Goal: Obtain resource: Obtain resource

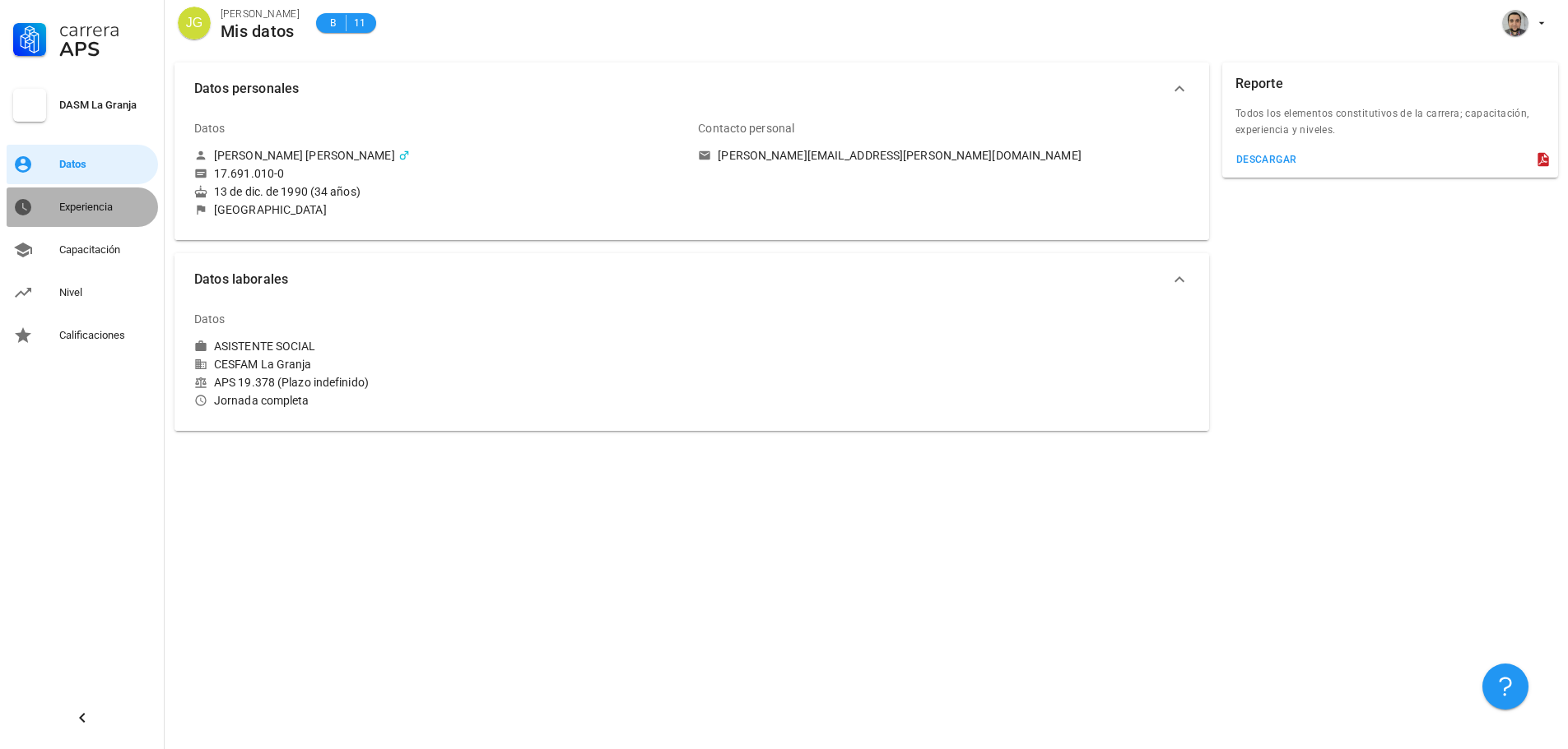
click at [85, 194] on div "Experiencia" at bounding box center [105, 207] width 92 height 27
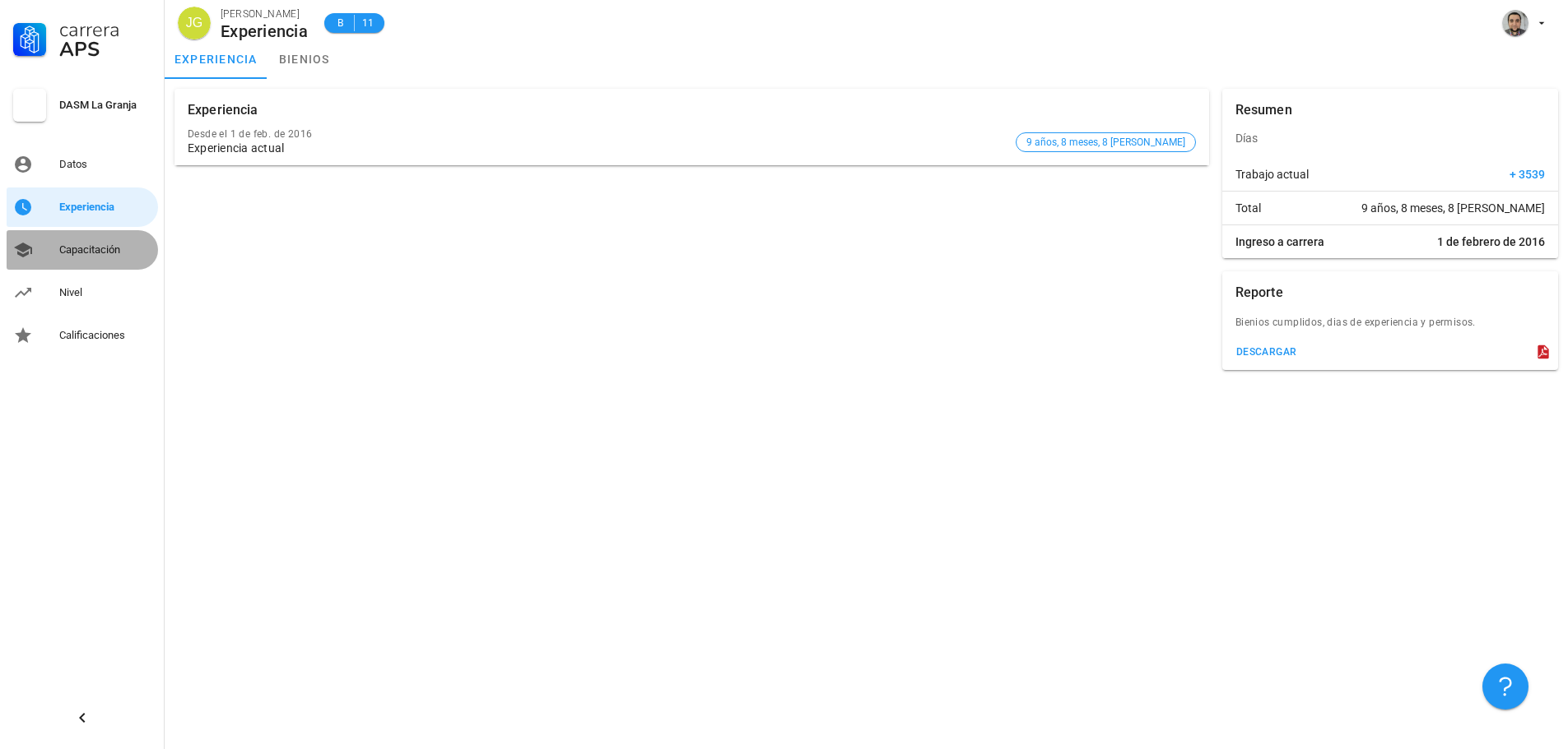
click at [84, 251] on div "Capacitación" at bounding box center [105, 249] width 92 height 13
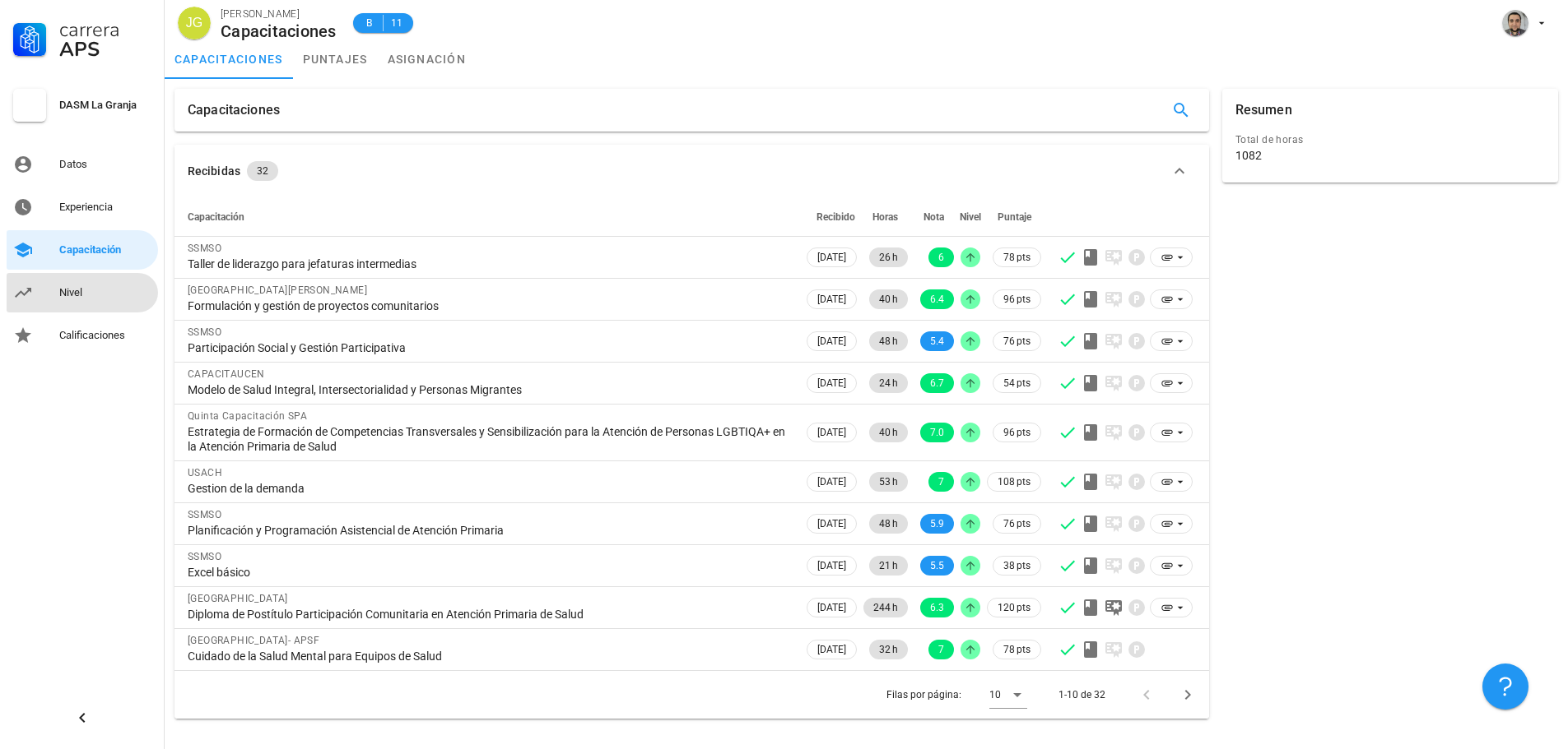
click at [66, 285] on div "Nivel" at bounding box center [105, 293] width 92 height 27
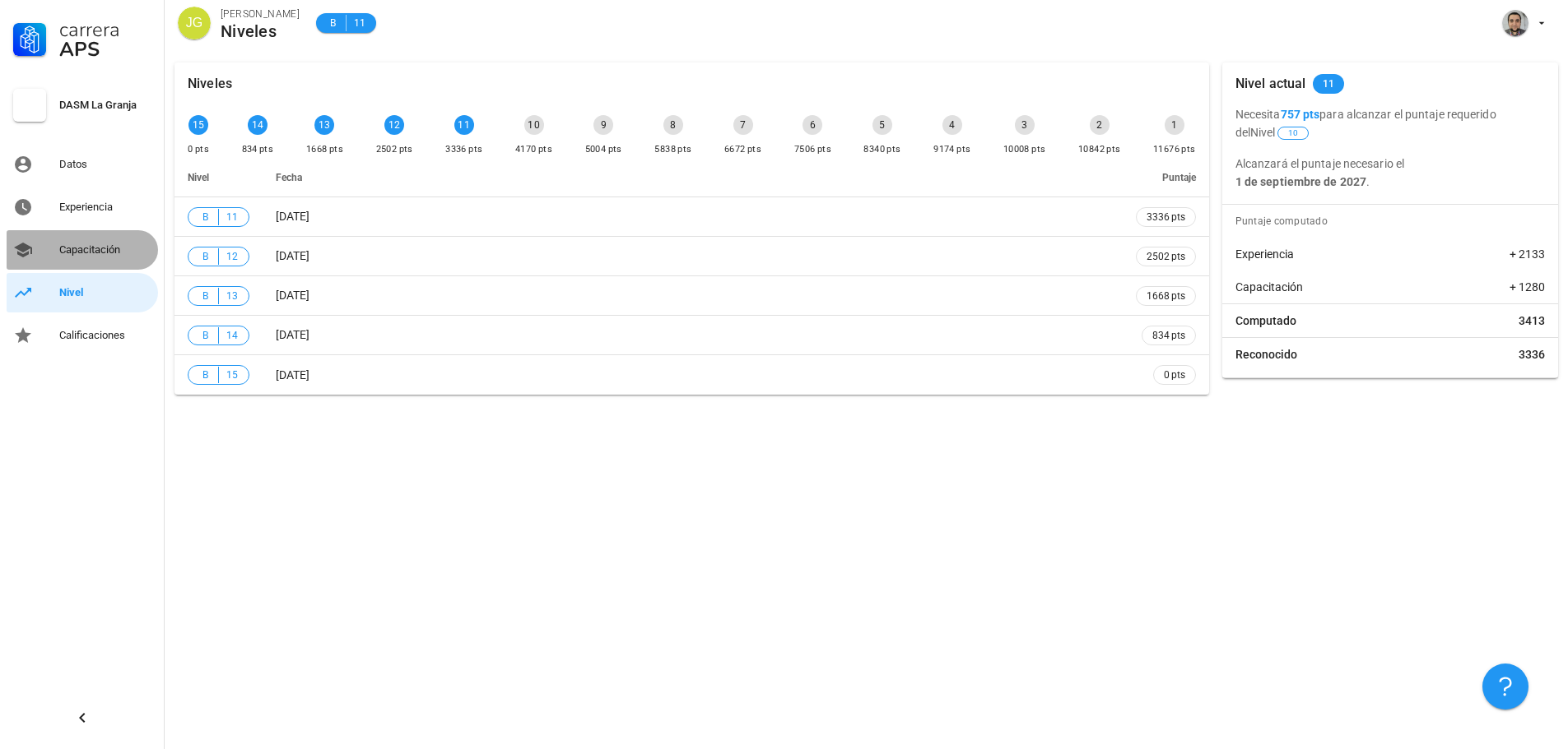
click at [86, 251] on div "Capacitación" at bounding box center [105, 249] width 92 height 13
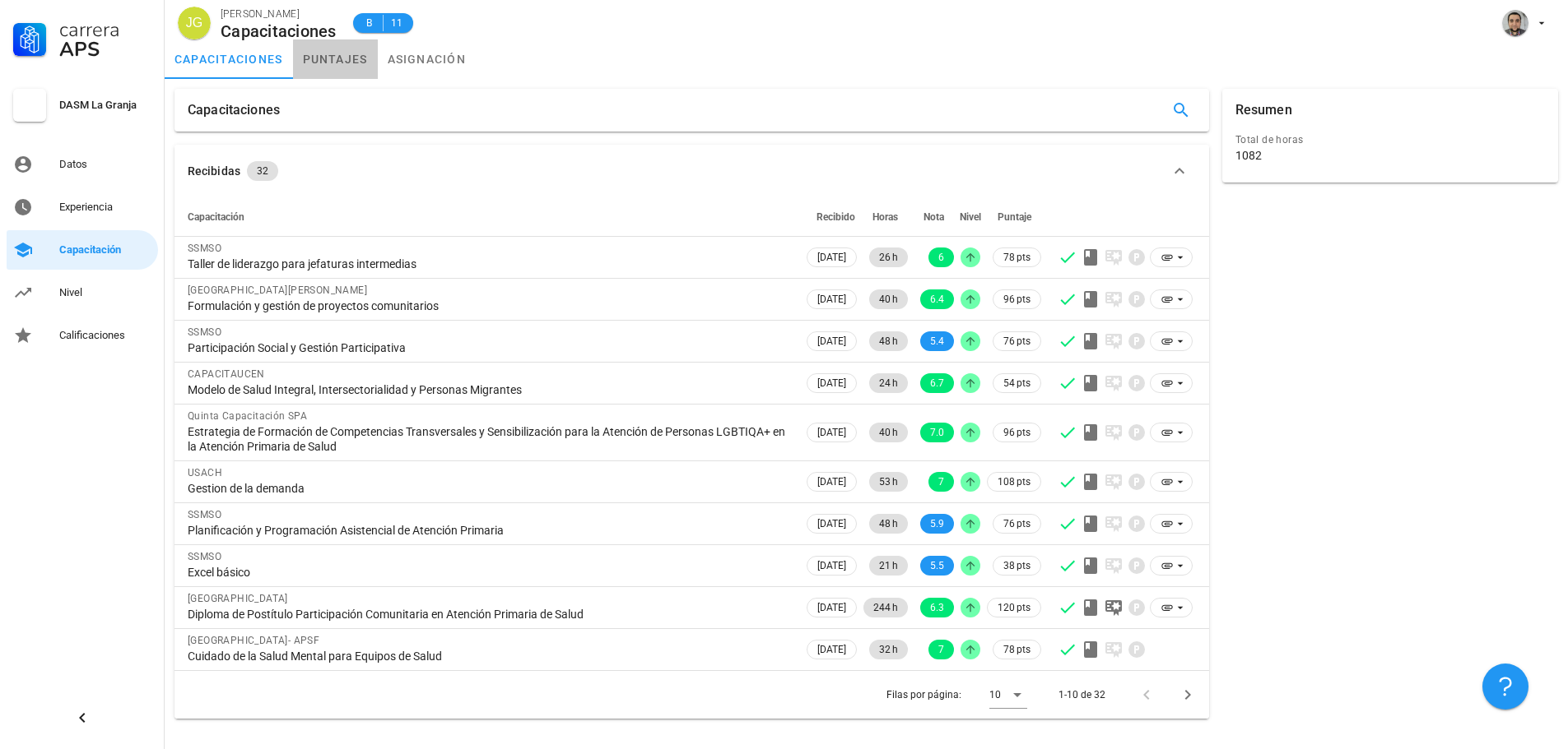
click at [350, 62] on link "puntajes" at bounding box center [336, 59] width 85 height 40
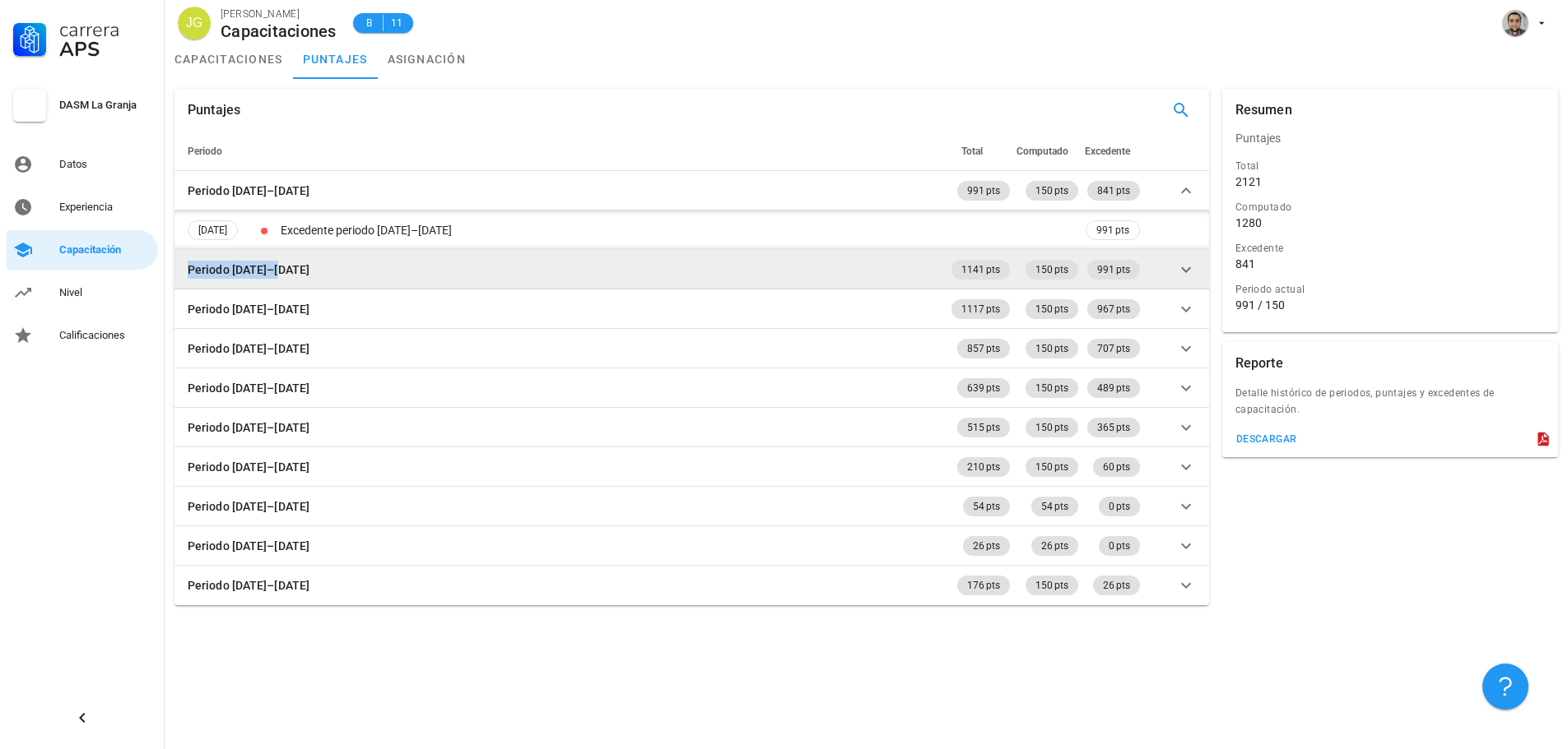
click at [286, 259] on td "Periodo 2024–2025" at bounding box center [560, 270] width 773 height 40
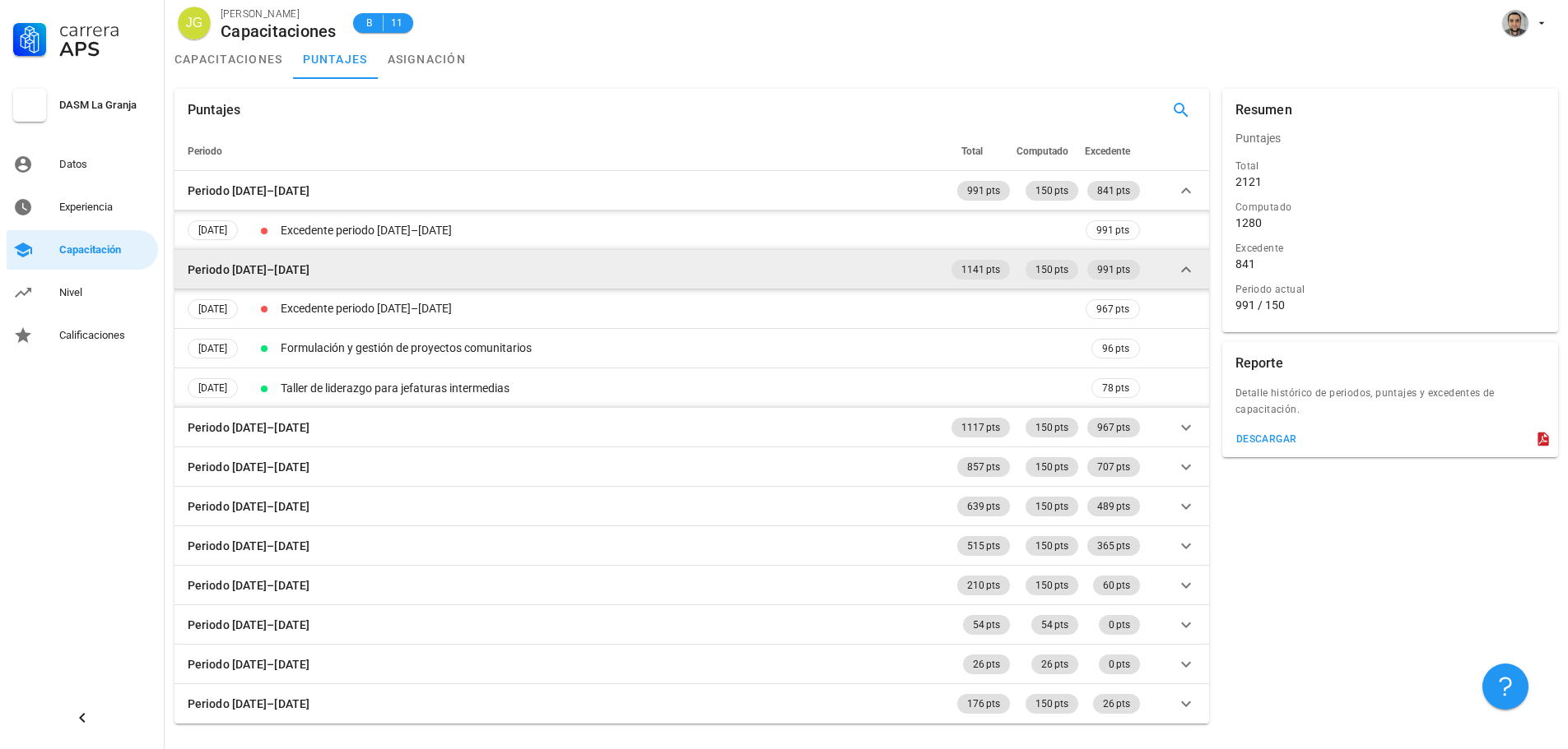
click at [417, 281] on td "Periodo 2024–2025" at bounding box center [560, 270] width 773 height 40
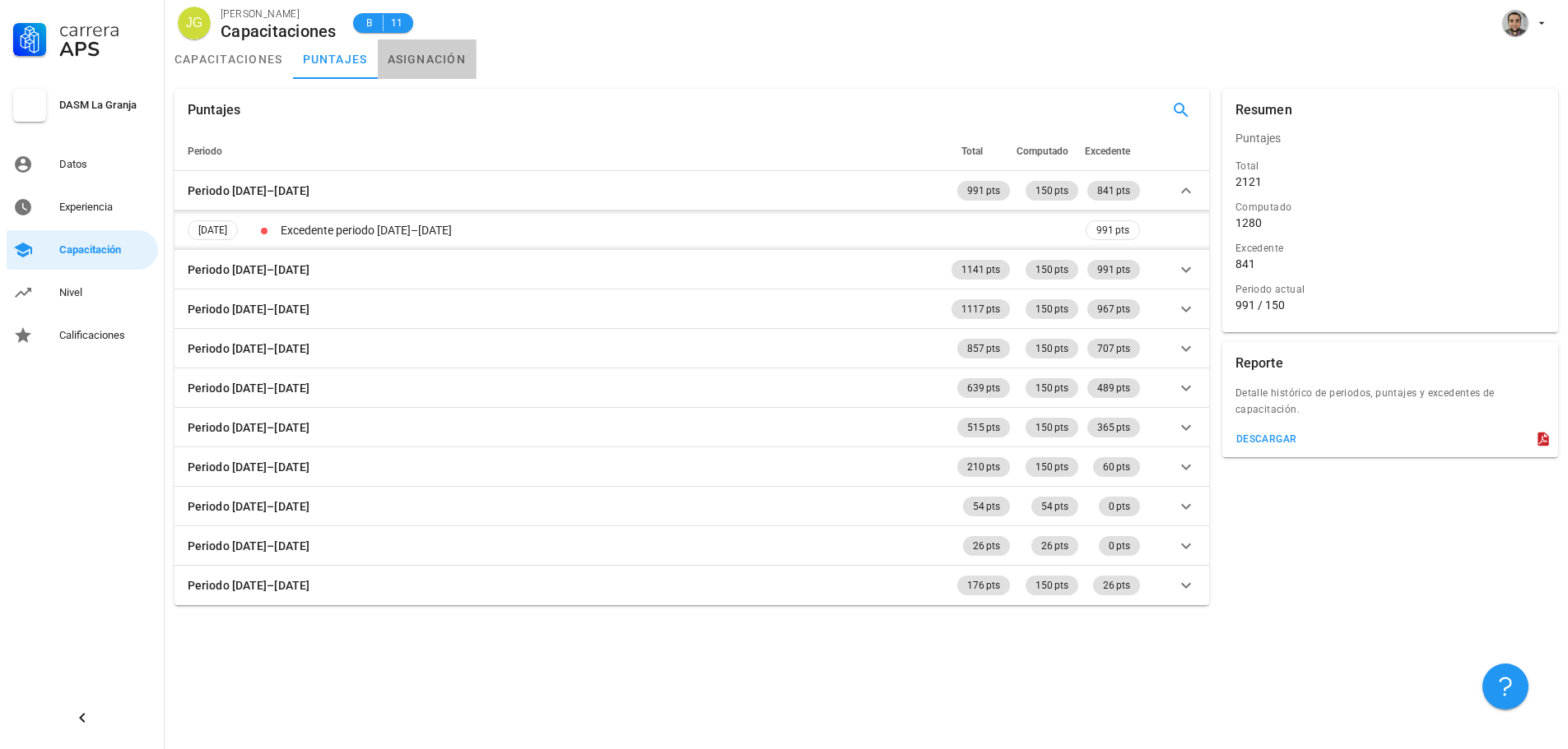
click at [412, 56] on link "asignación" at bounding box center [428, 59] width 99 height 40
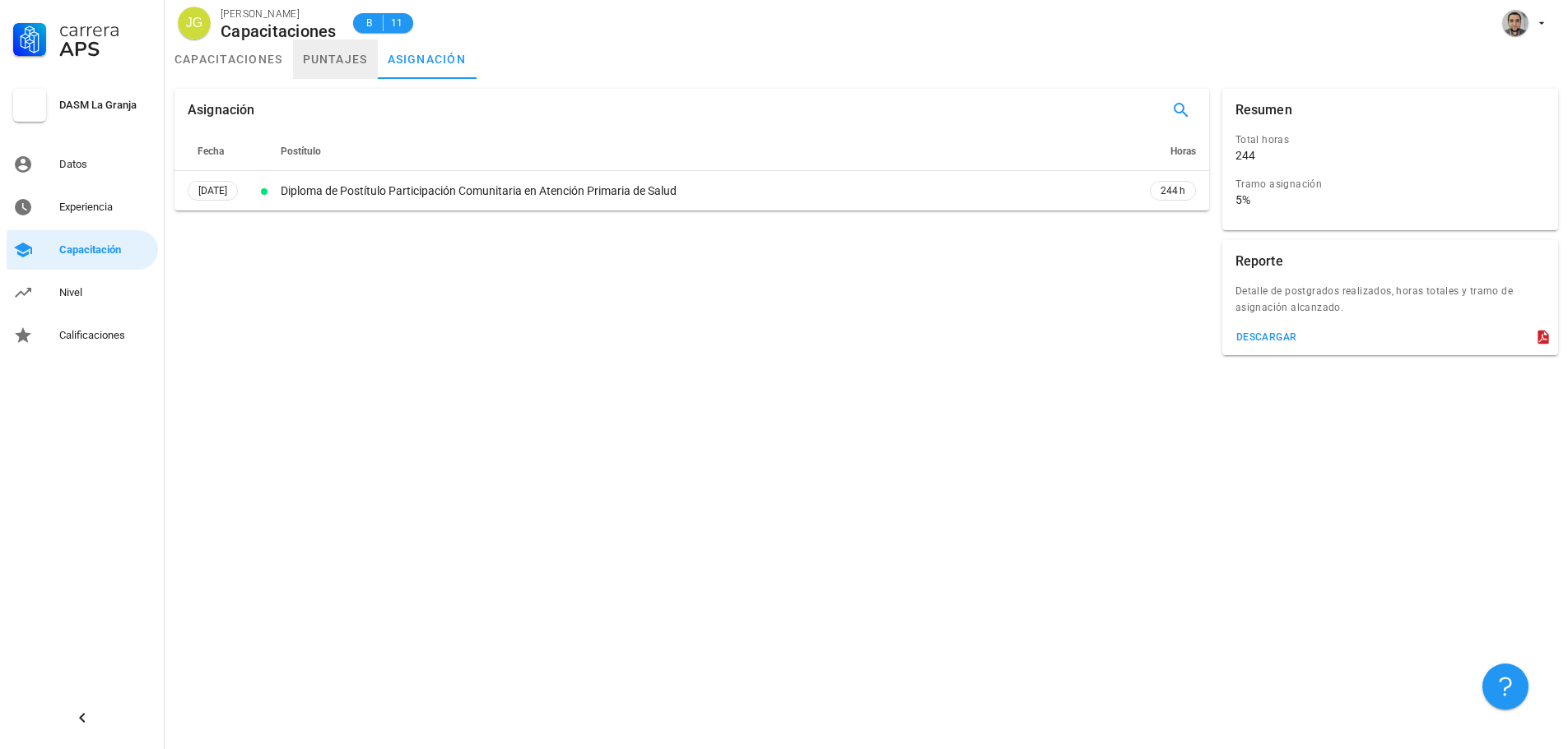
click at [337, 57] on link "puntajes" at bounding box center [336, 59] width 85 height 40
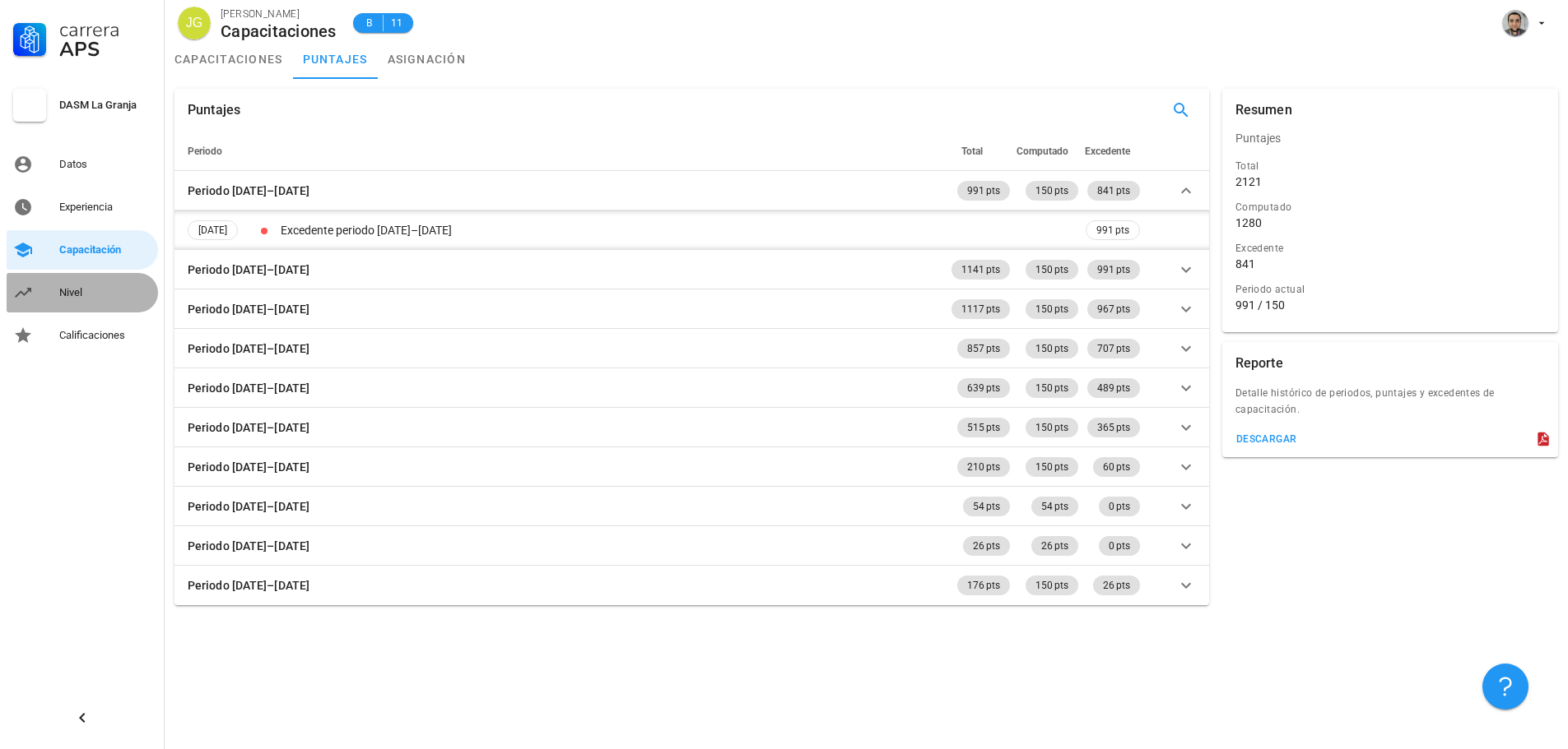
click at [95, 306] on link "Nivel" at bounding box center [82, 293] width 151 height 40
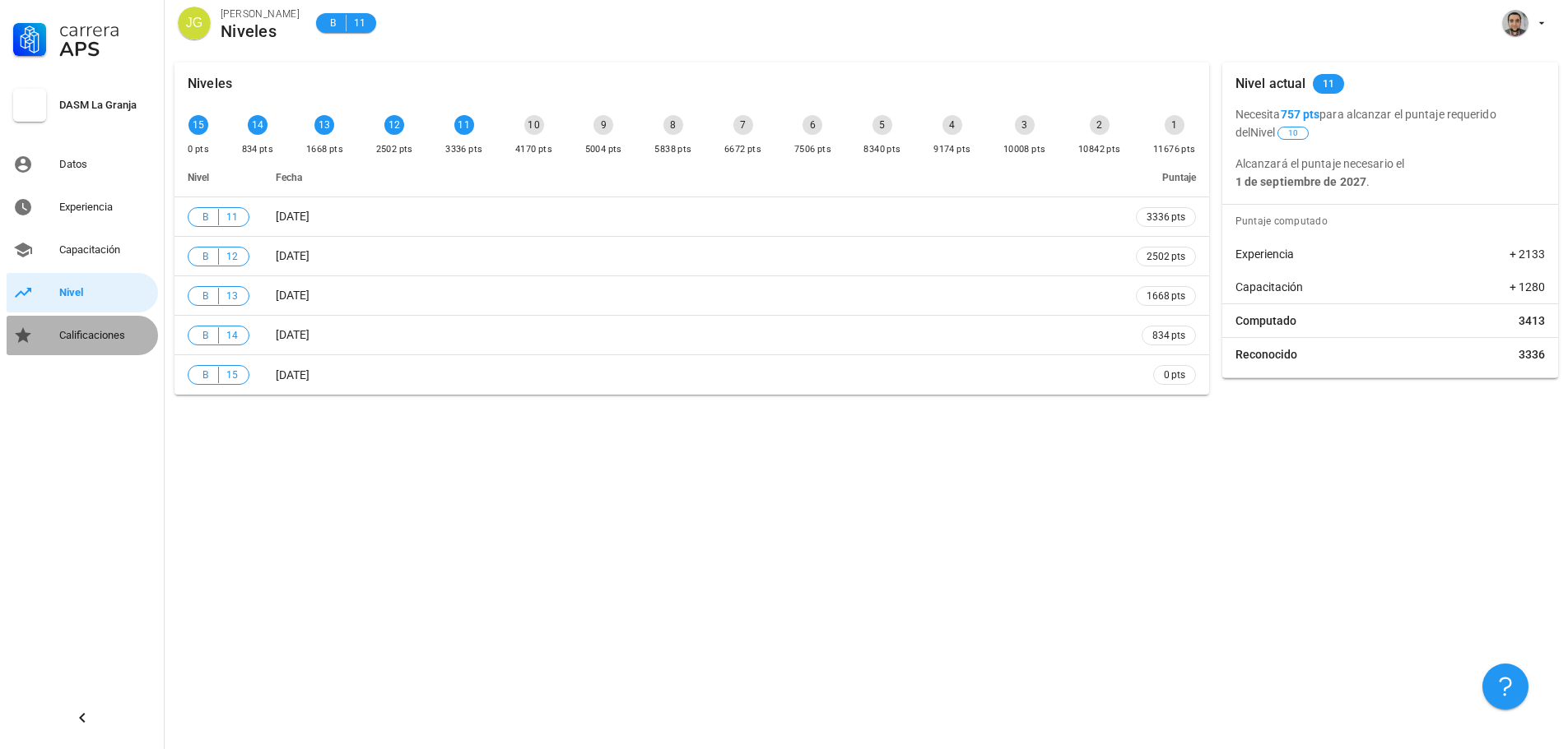
click at [63, 329] on div "Calificaciones" at bounding box center [105, 335] width 92 height 13
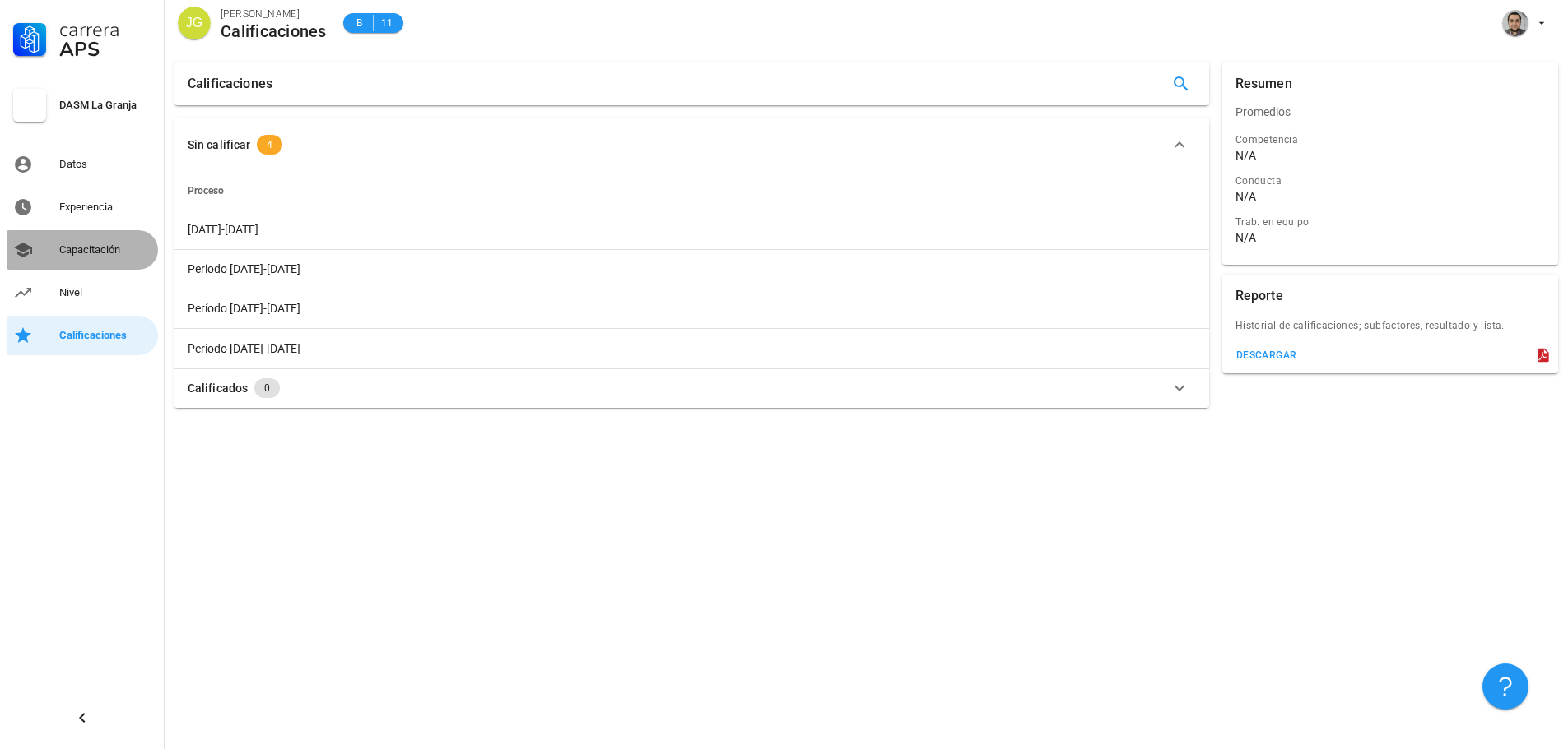
click at [77, 256] on div "Capacitación" at bounding box center [105, 249] width 92 height 27
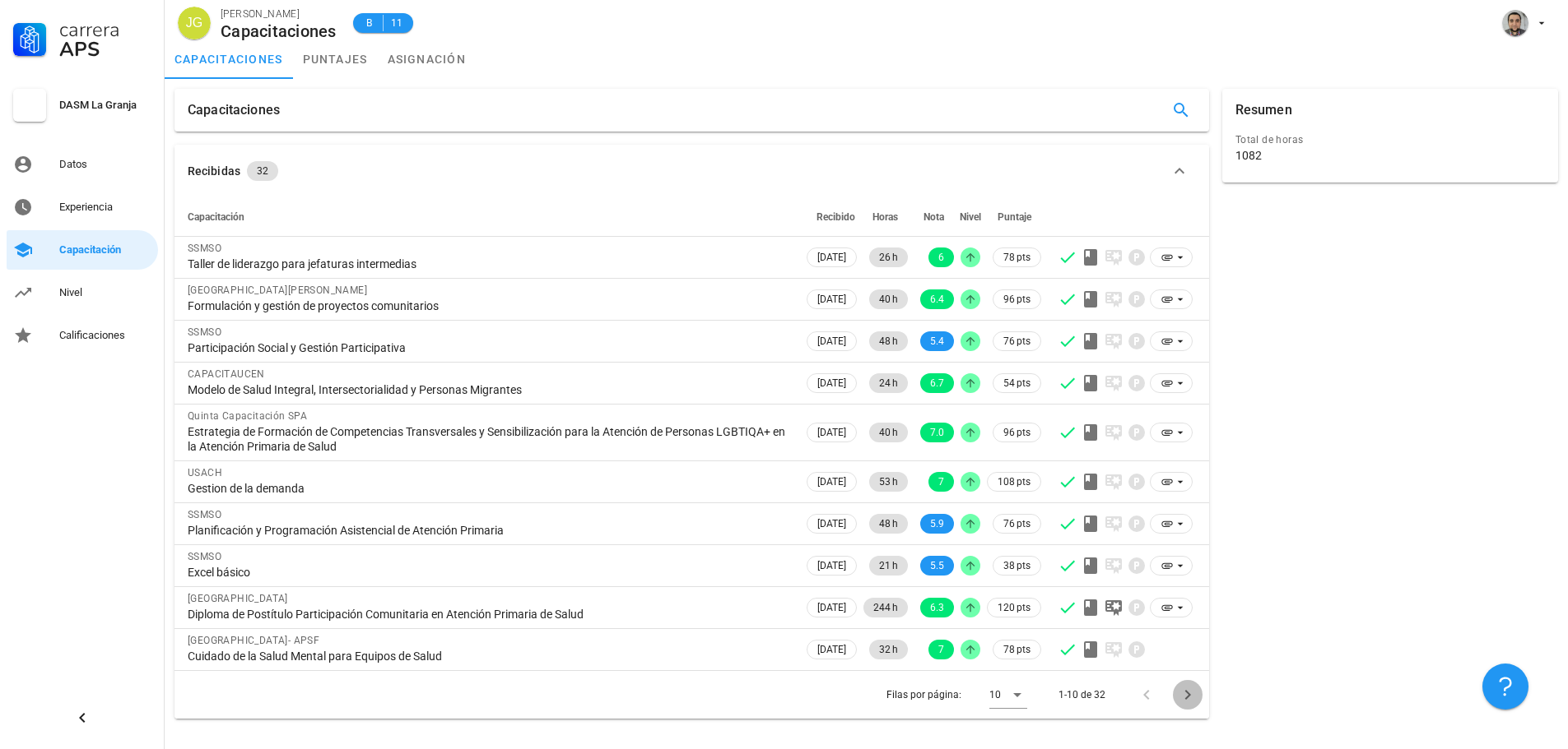
click at [1191, 702] on icon "Página siguiente" at bounding box center [1188, 695] width 20 height 20
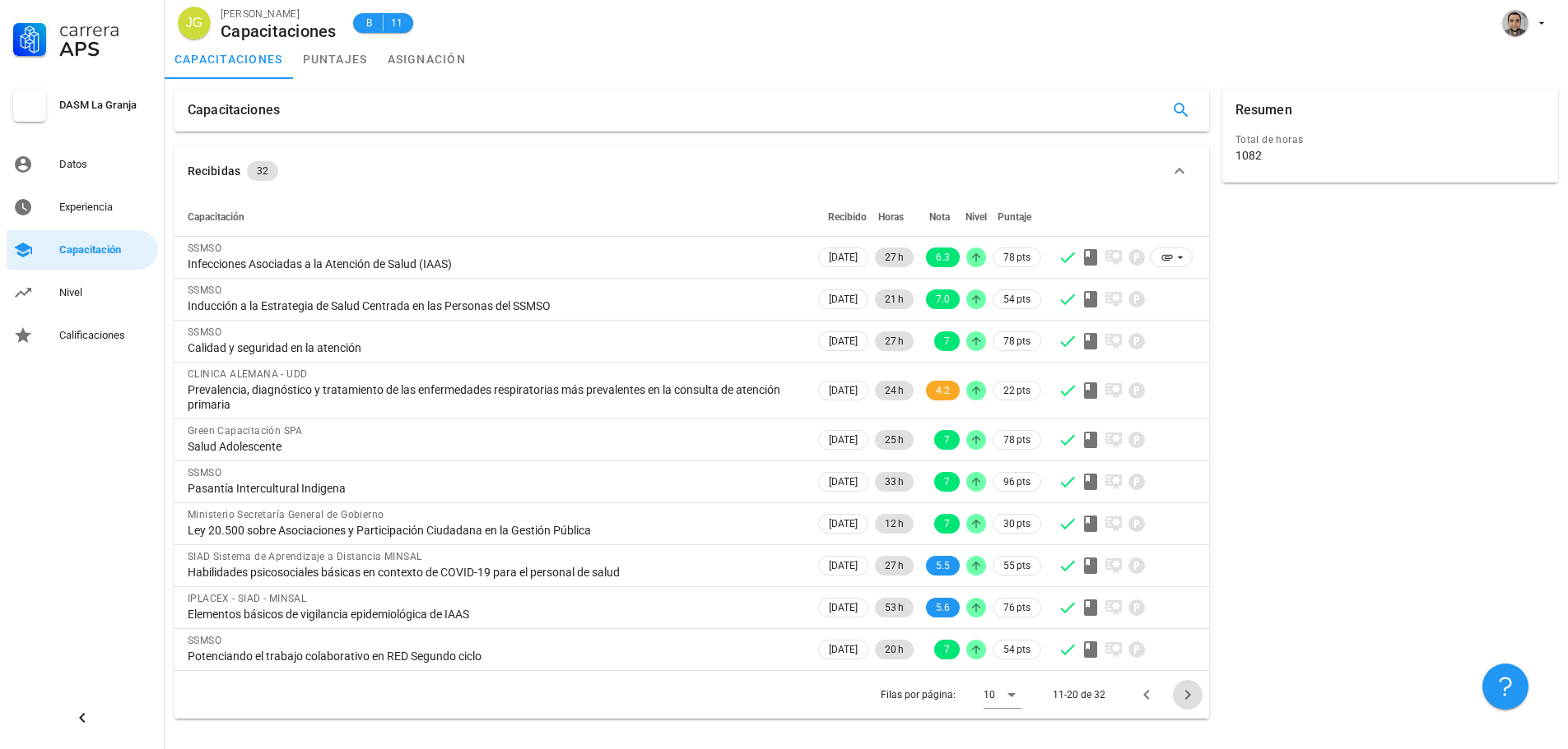
click at [1191, 702] on icon "Página siguiente" at bounding box center [1188, 695] width 20 height 20
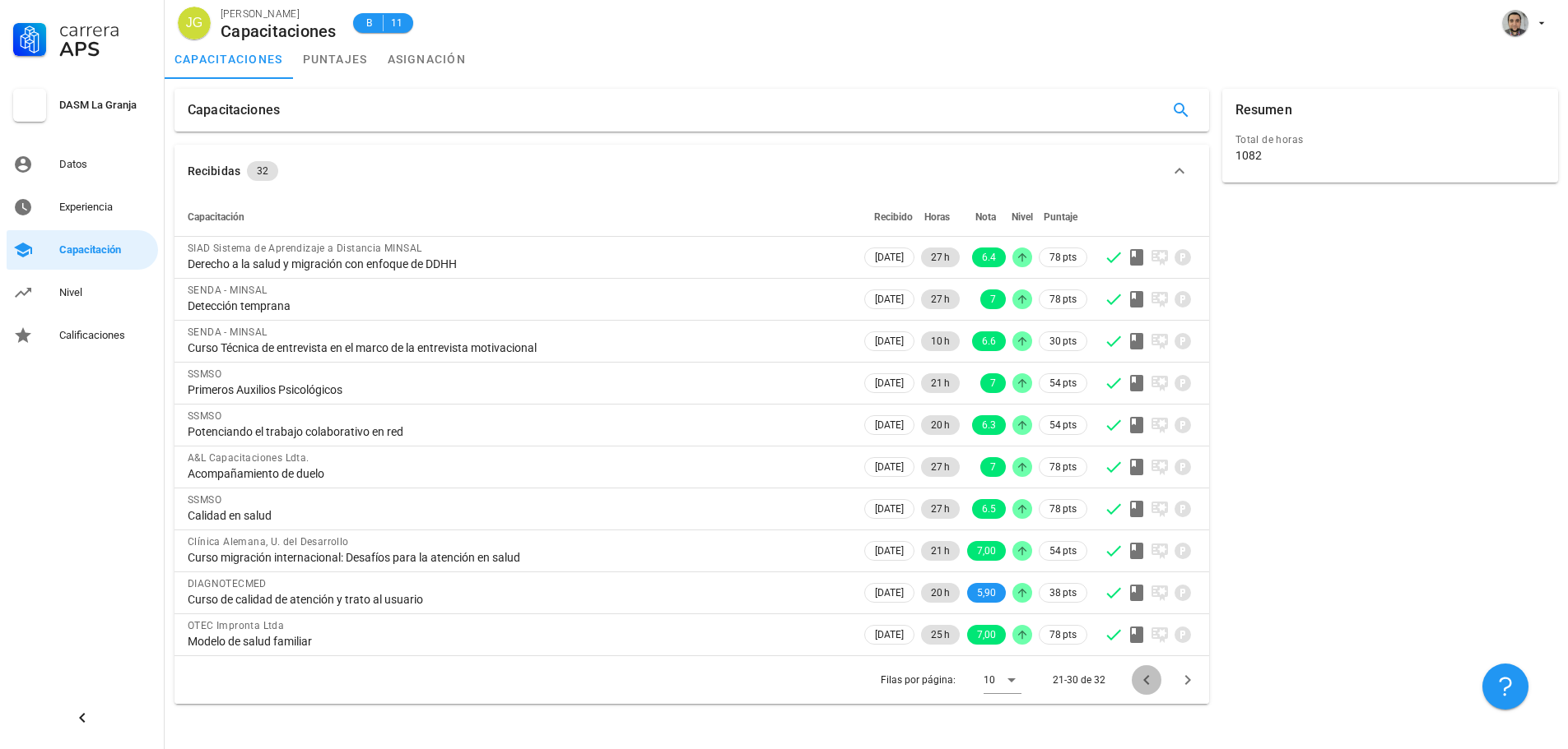
click at [1140, 685] on icon "Página anterior" at bounding box center [1146, 680] width 20 height 20
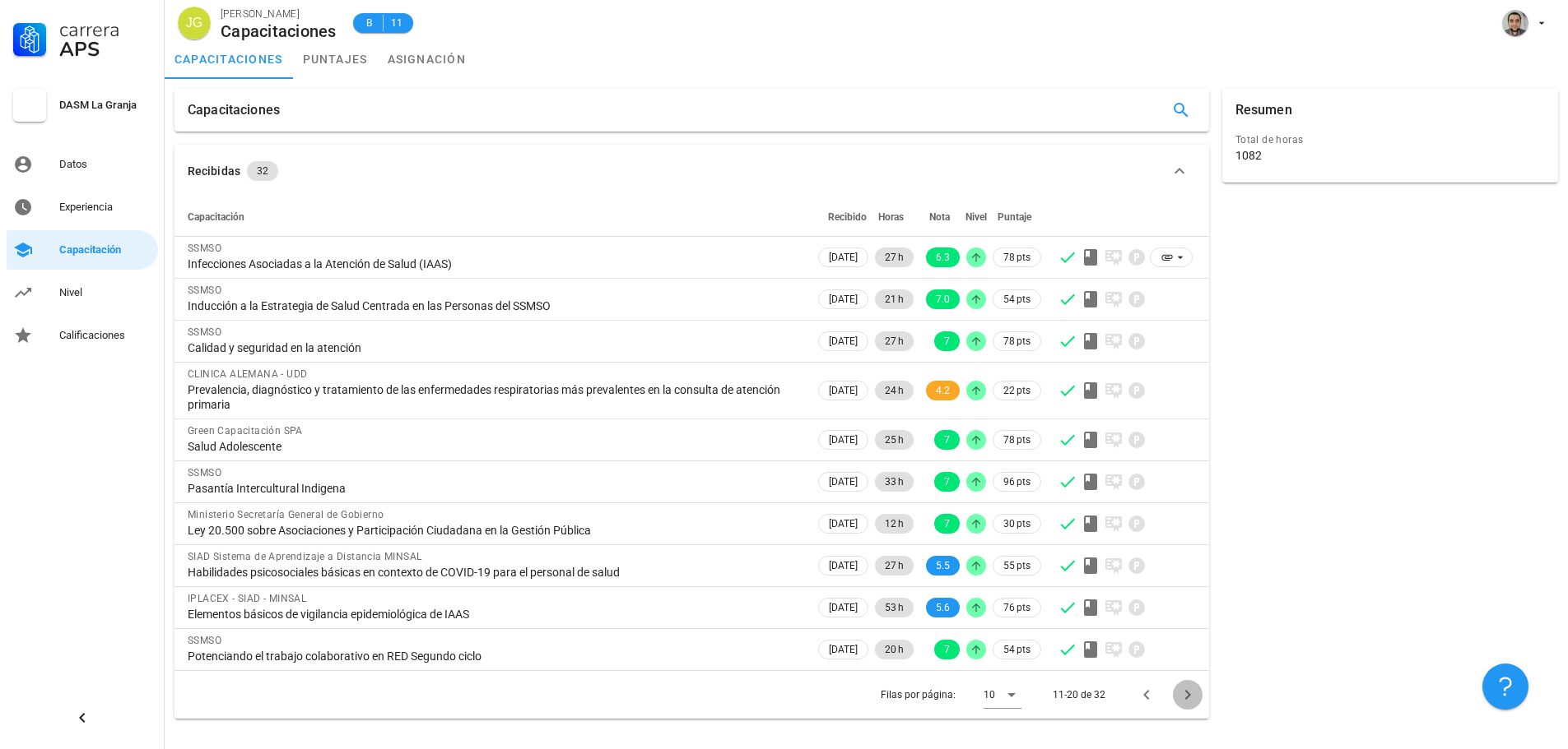
click at [1183, 695] on icon "Página siguiente" at bounding box center [1188, 695] width 20 height 20
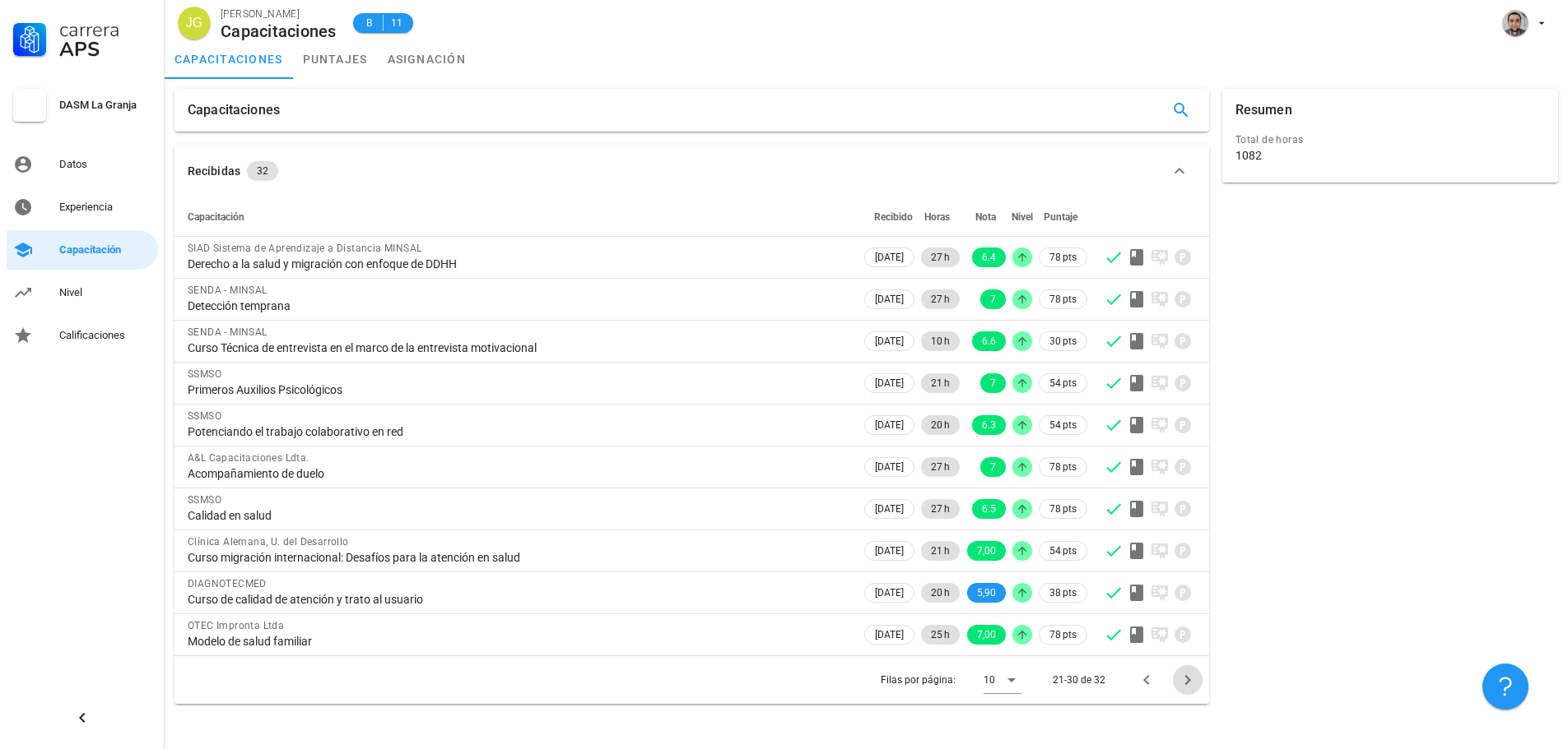
click at [1198, 680] on span "Página siguiente" at bounding box center [1188, 680] width 30 height 20
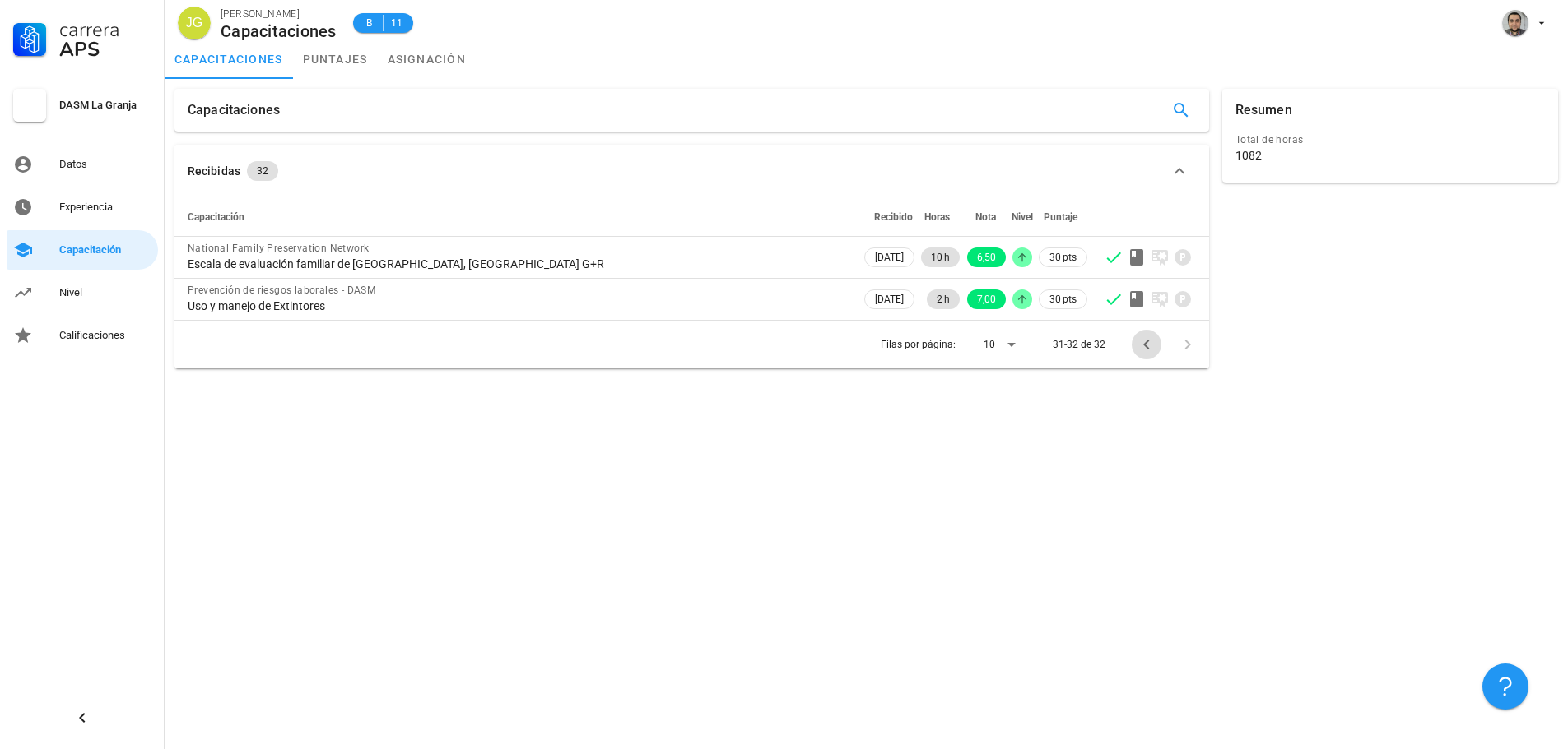
click at [1142, 342] on icon "Página anterior" at bounding box center [1146, 344] width 20 height 20
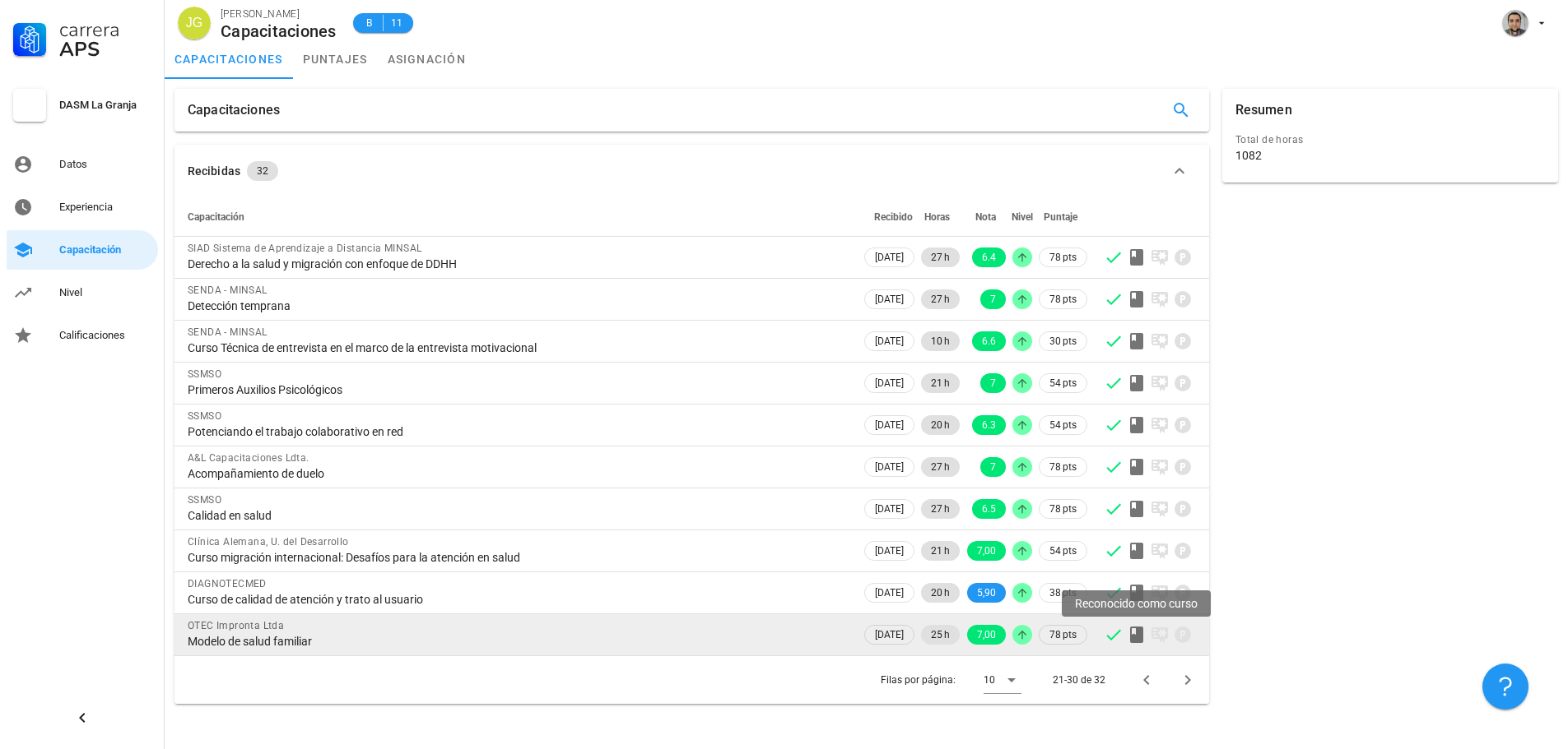
click at [1134, 636] on icon at bounding box center [1135, 634] width 13 height 17
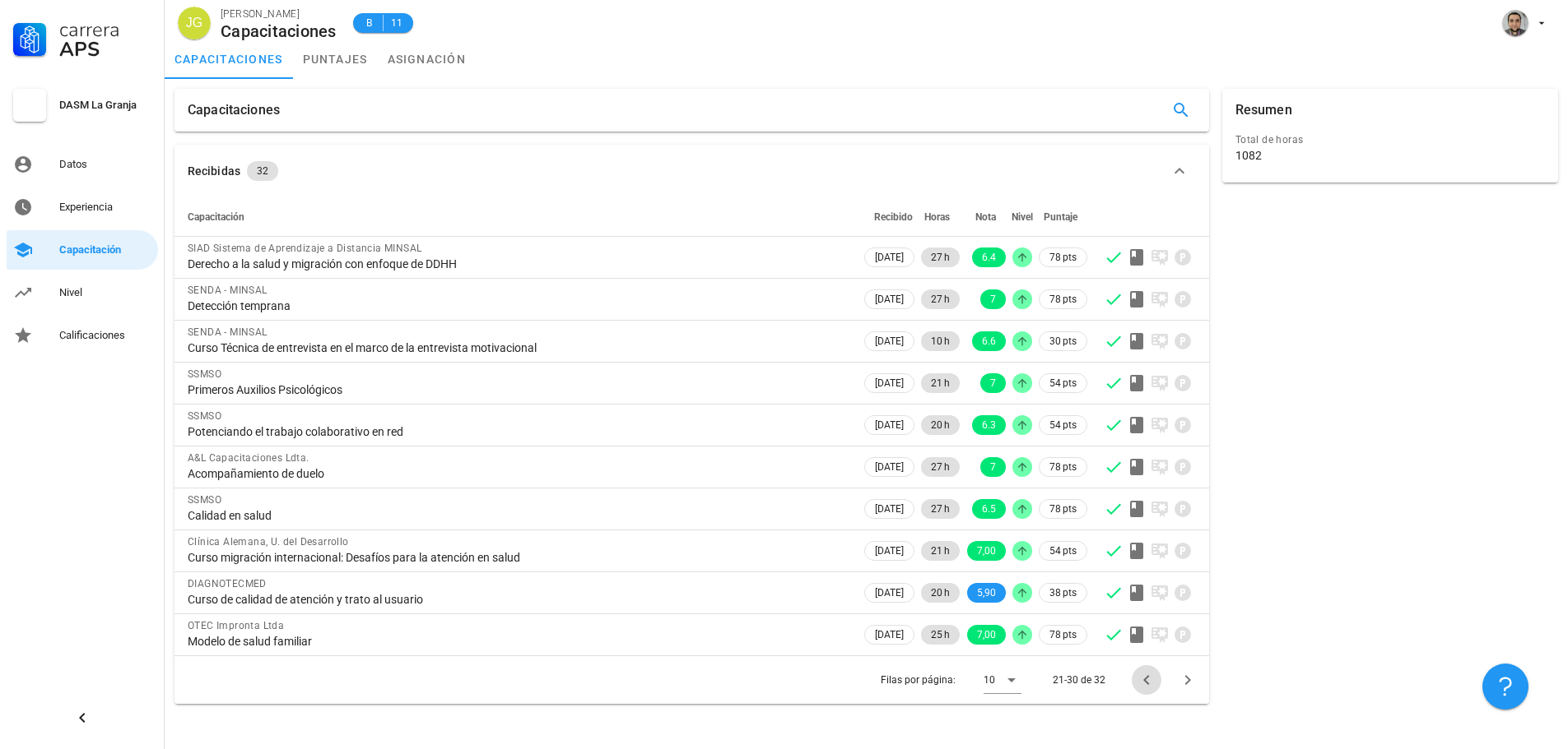
click at [1148, 683] on icon "Página anterior" at bounding box center [1146, 680] width 20 height 20
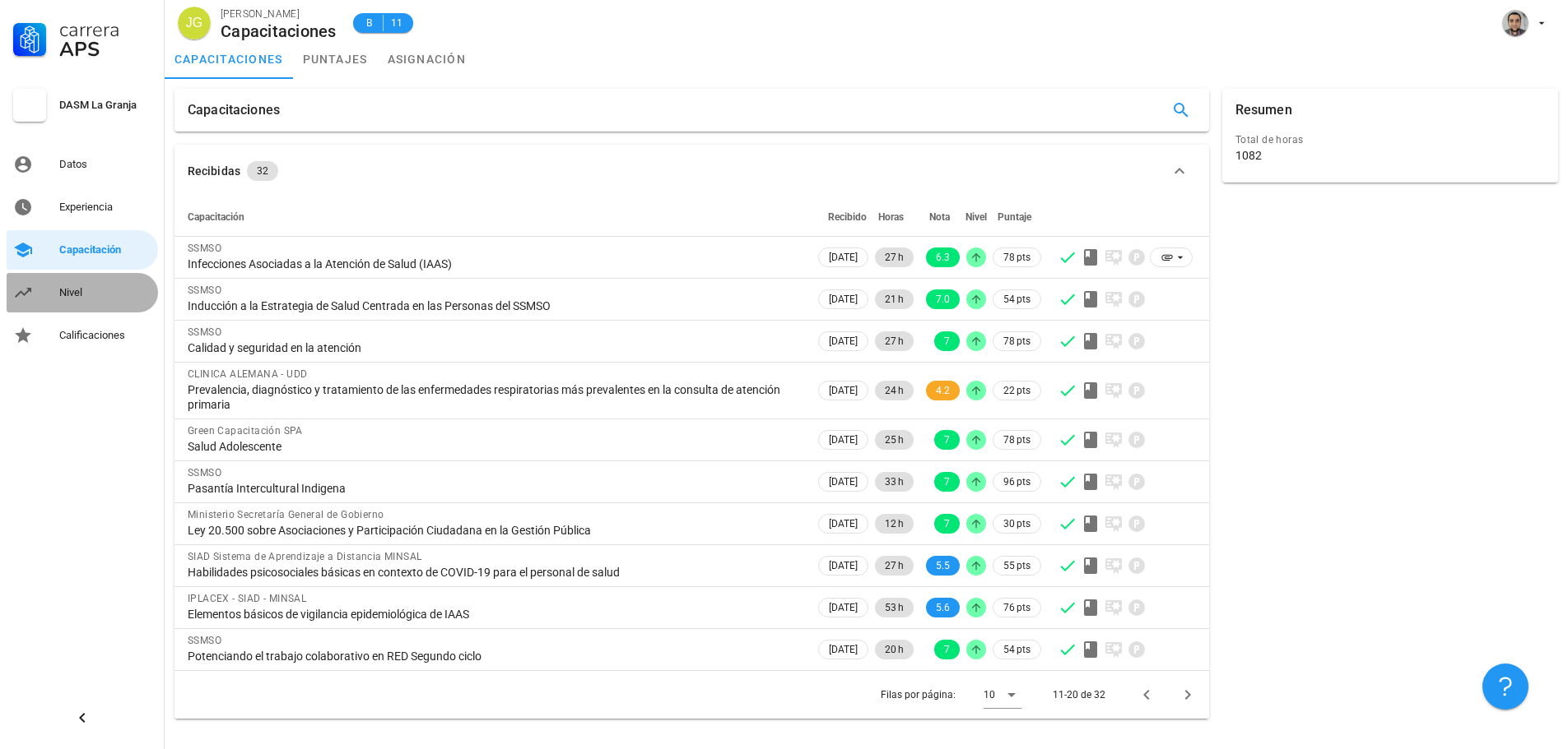
click at [120, 306] on link "Nivel" at bounding box center [82, 293] width 151 height 40
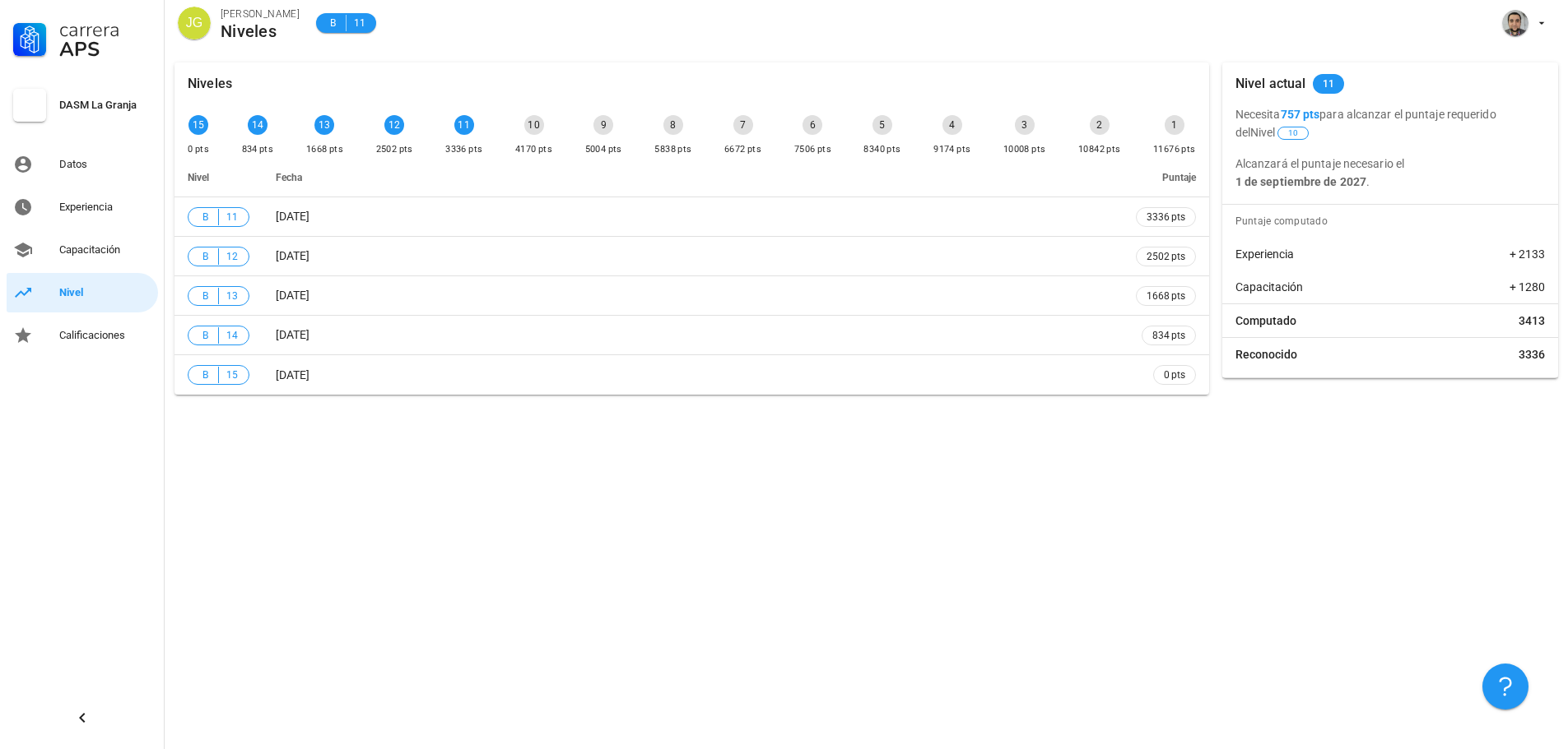
click at [127, 356] on div "Carrera APS DASM La Granja Datos Experiencia Capacitación Nivel Calificaciones" at bounding box center [82, 374] width 164 height 749
click at [102, 173] on div "Datos" at bounding box center [105, 164] width 92 height 27
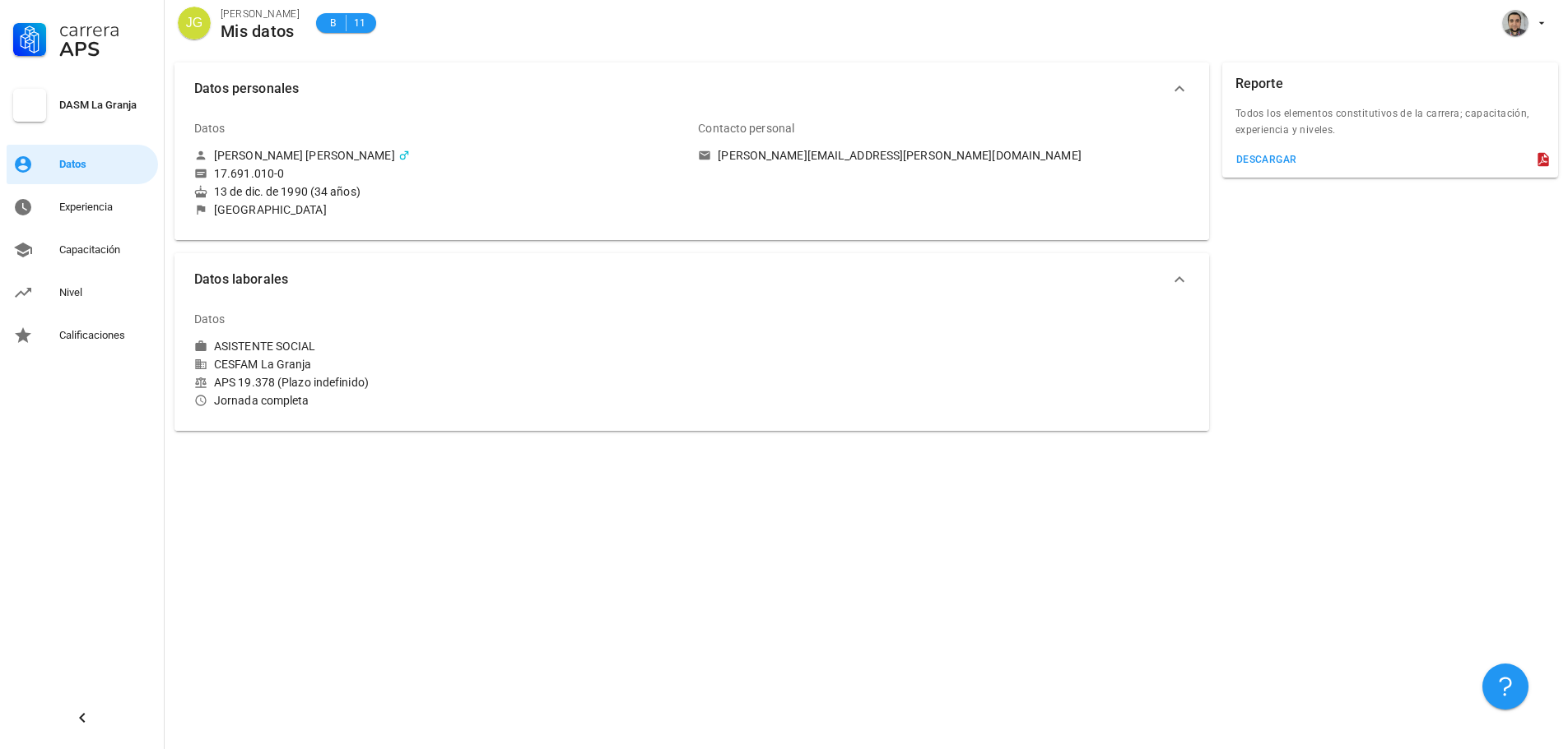
click at [1546, 159] on icon at bounding box center [1542, 160] width 11 height 14
click at [1262, 156] on div "descargar" at bounding box center [1266, 159] width 61 height 12
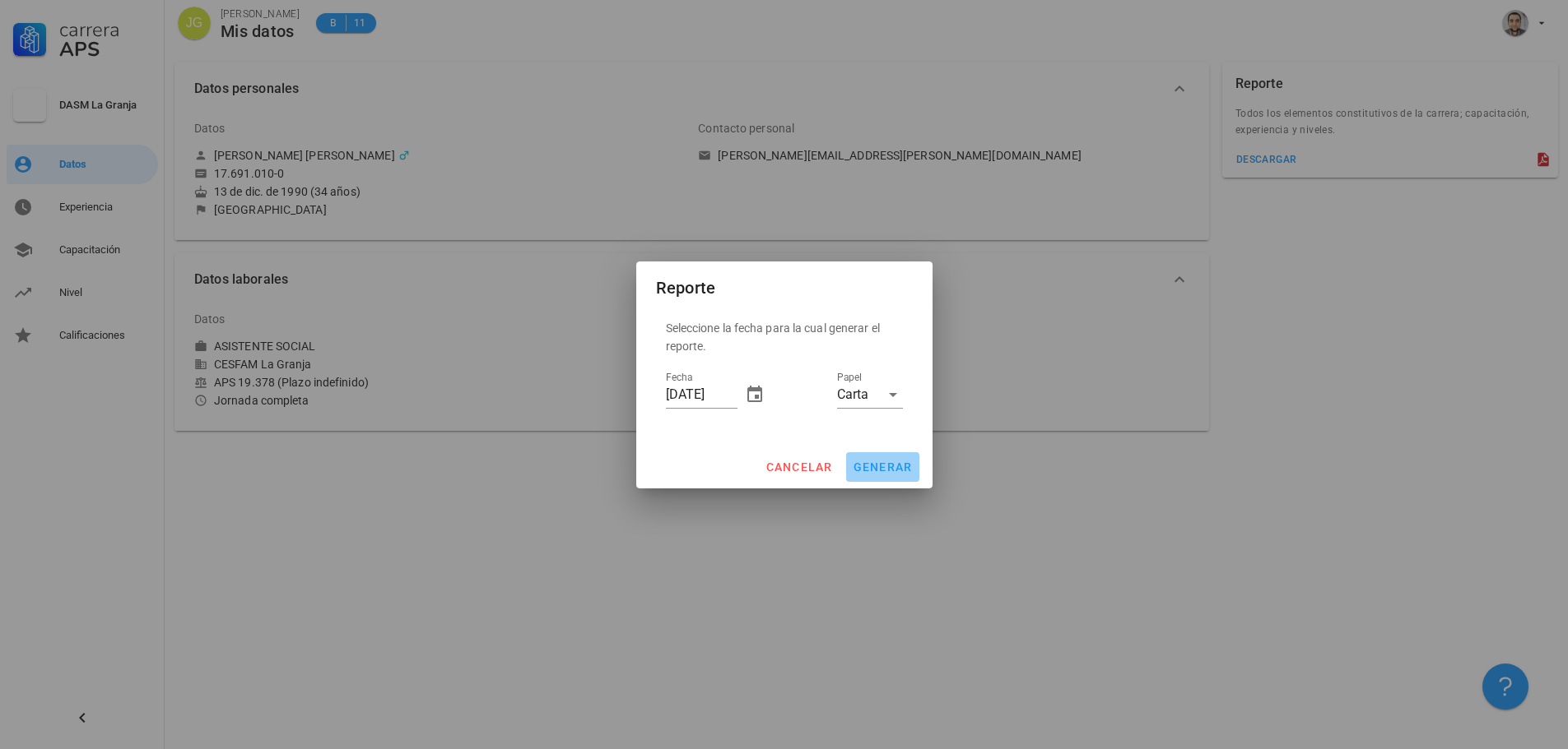
click at [895, 472] on span "generar" at bounding box center [882, 467] width 60 height 13
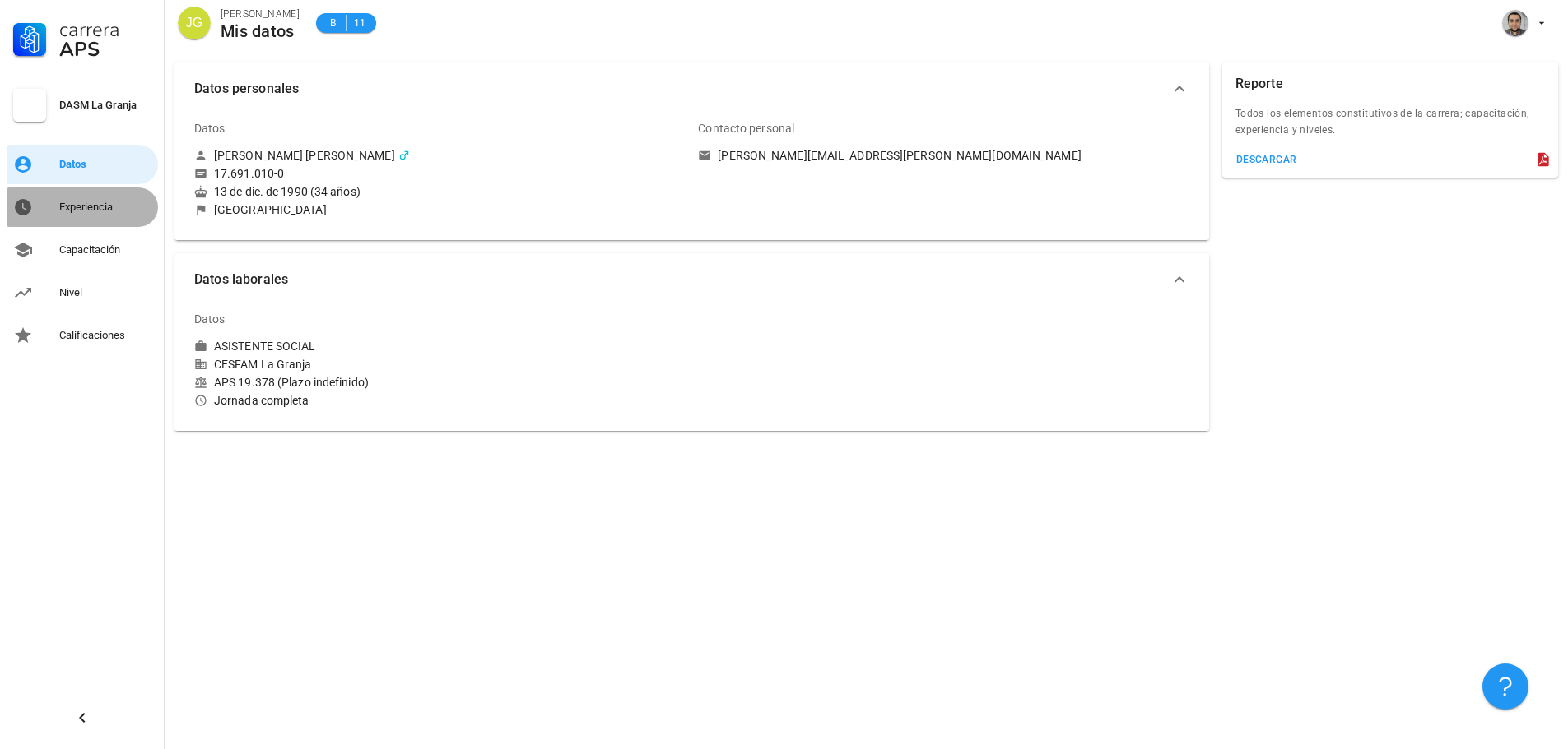
click at [78, 209] on div "Experiencia" at bounding box center [105, 207] width 92 height 13
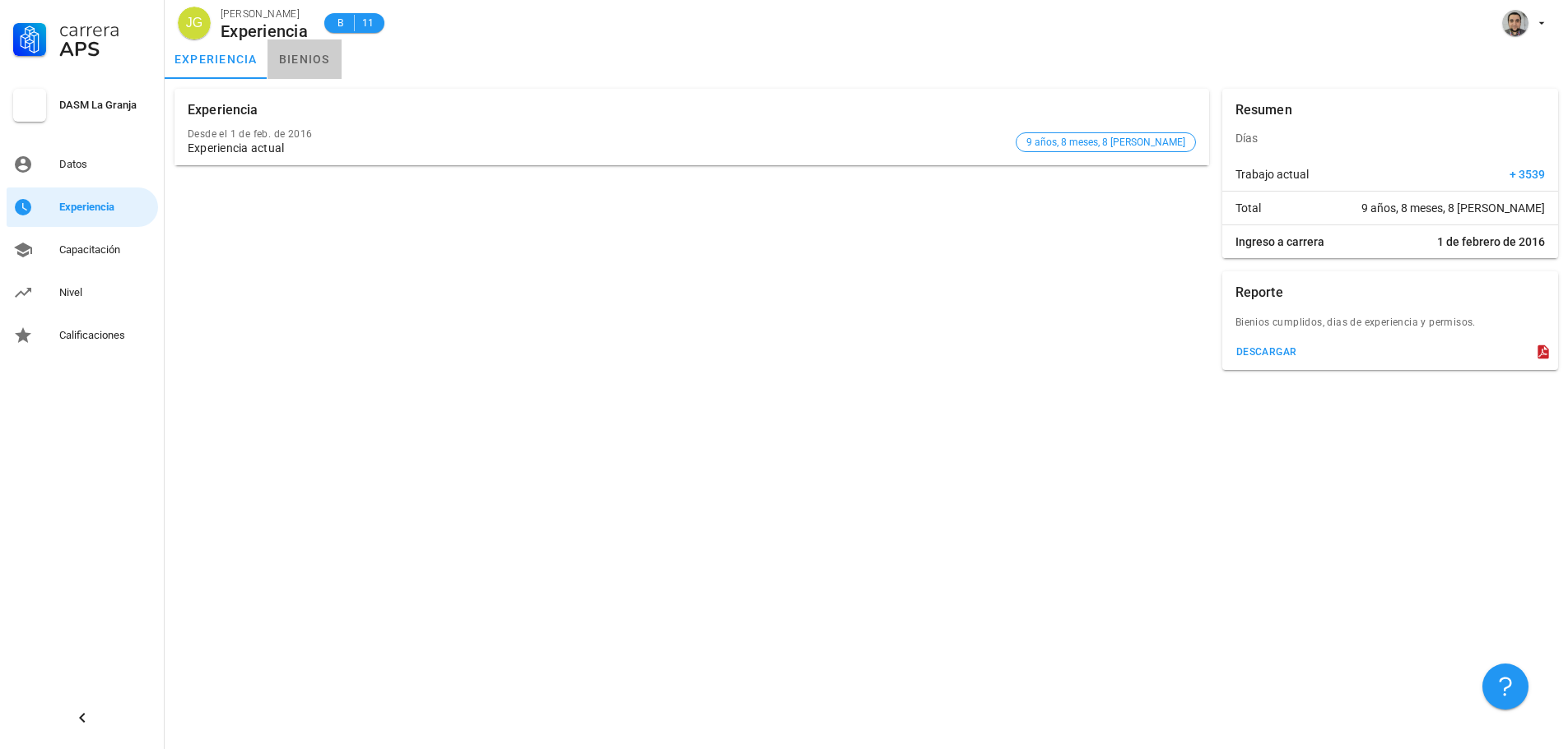
click at [287, 54] on link "bienios" at bounding box center [304, 59] width 74 height 40
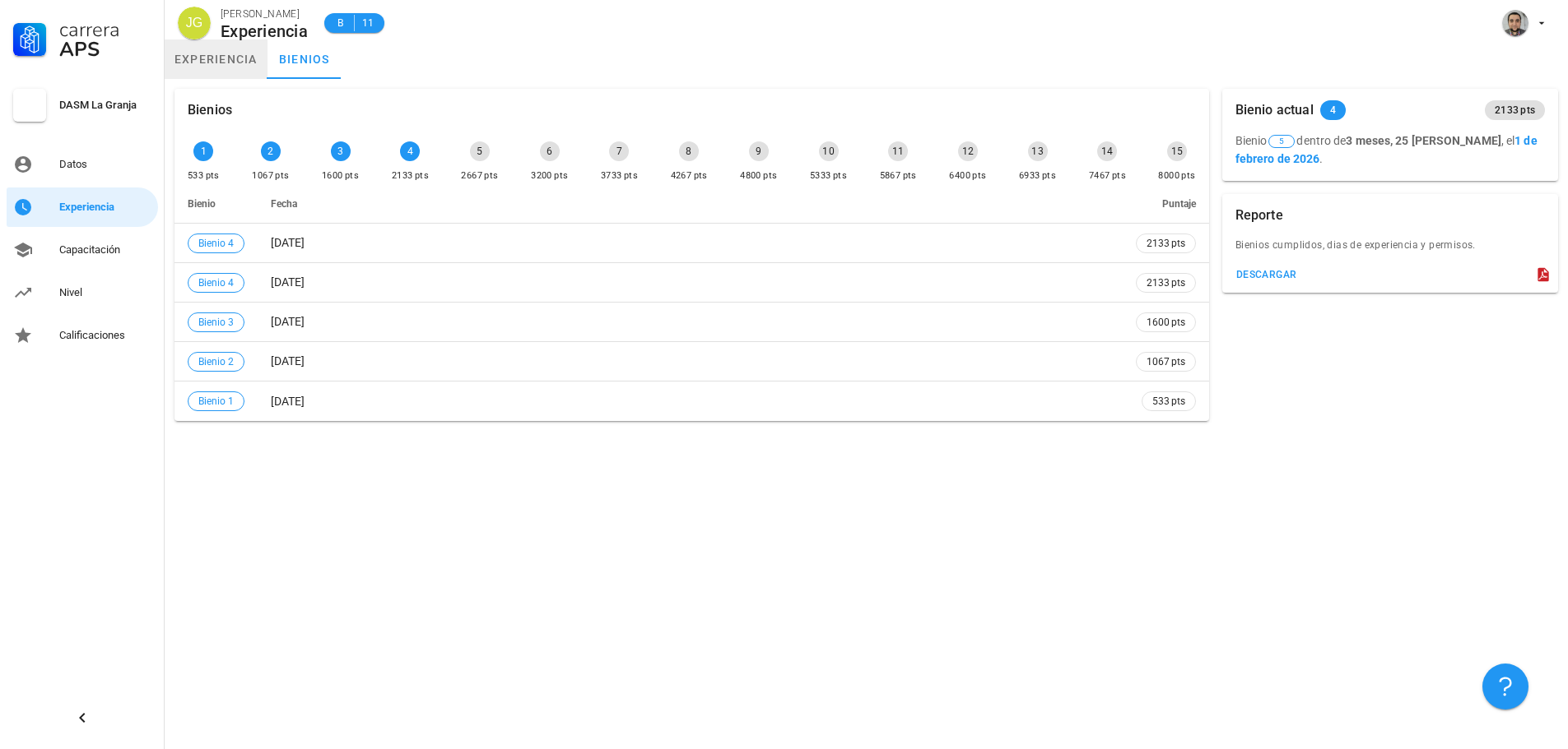
click at [188, 69] on link "experiencia" at bounding box center [216, 59] width 103 height 40
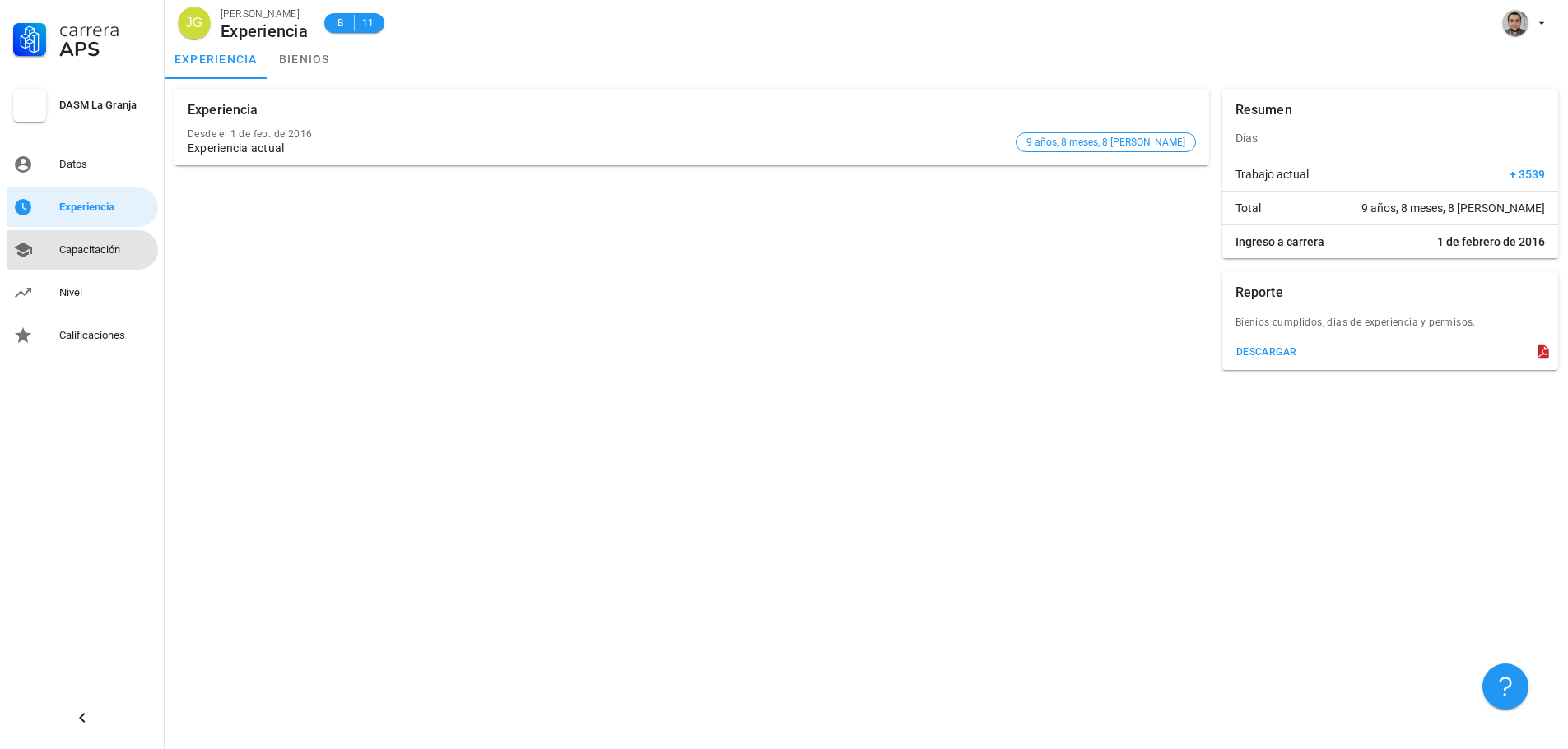
click at [90, 245] on div "Capacitación" at bounding box center [105, 249] width 92 height 13
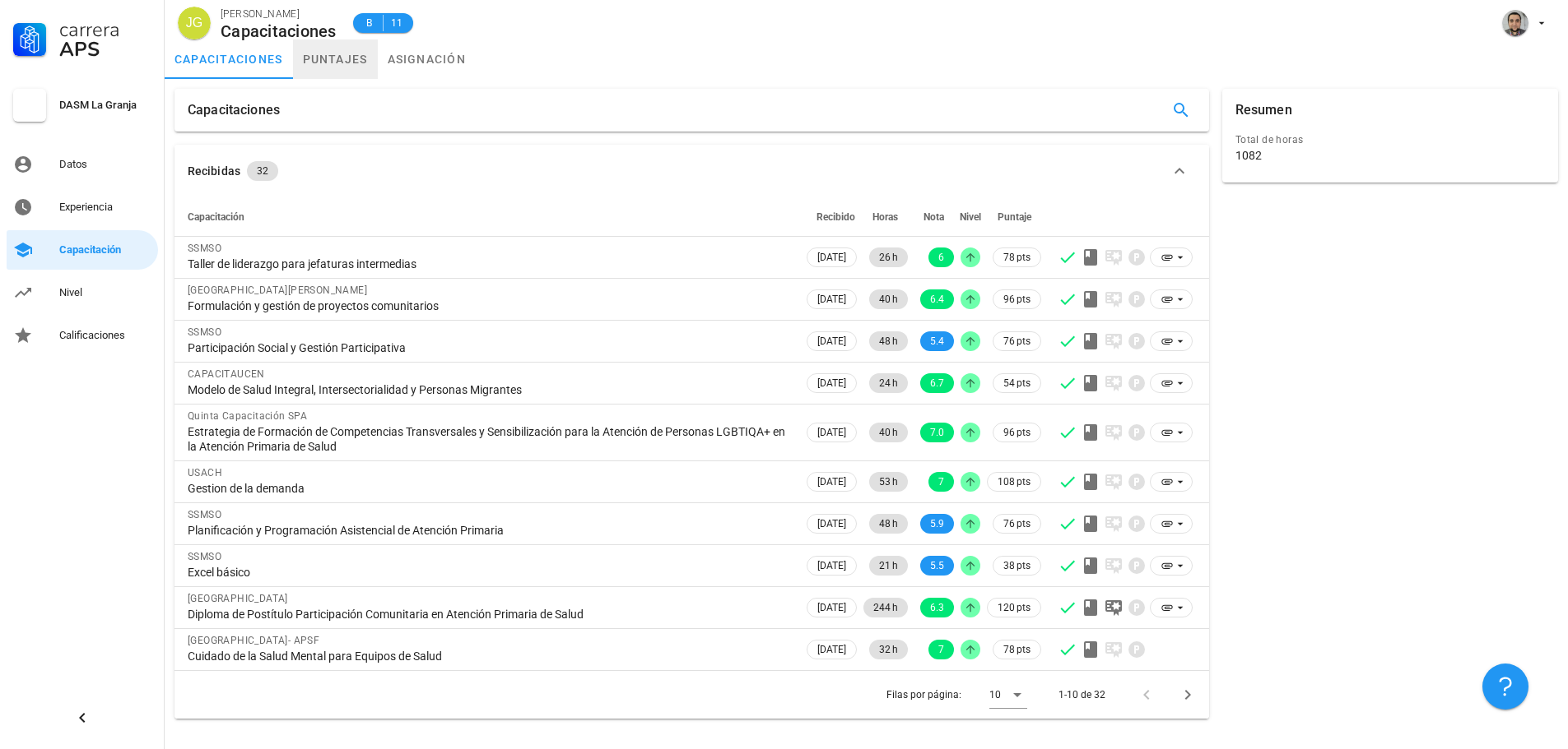
click at [334, 61] on link "puntajes" at bounding box center [336, 59] width 85 height 40
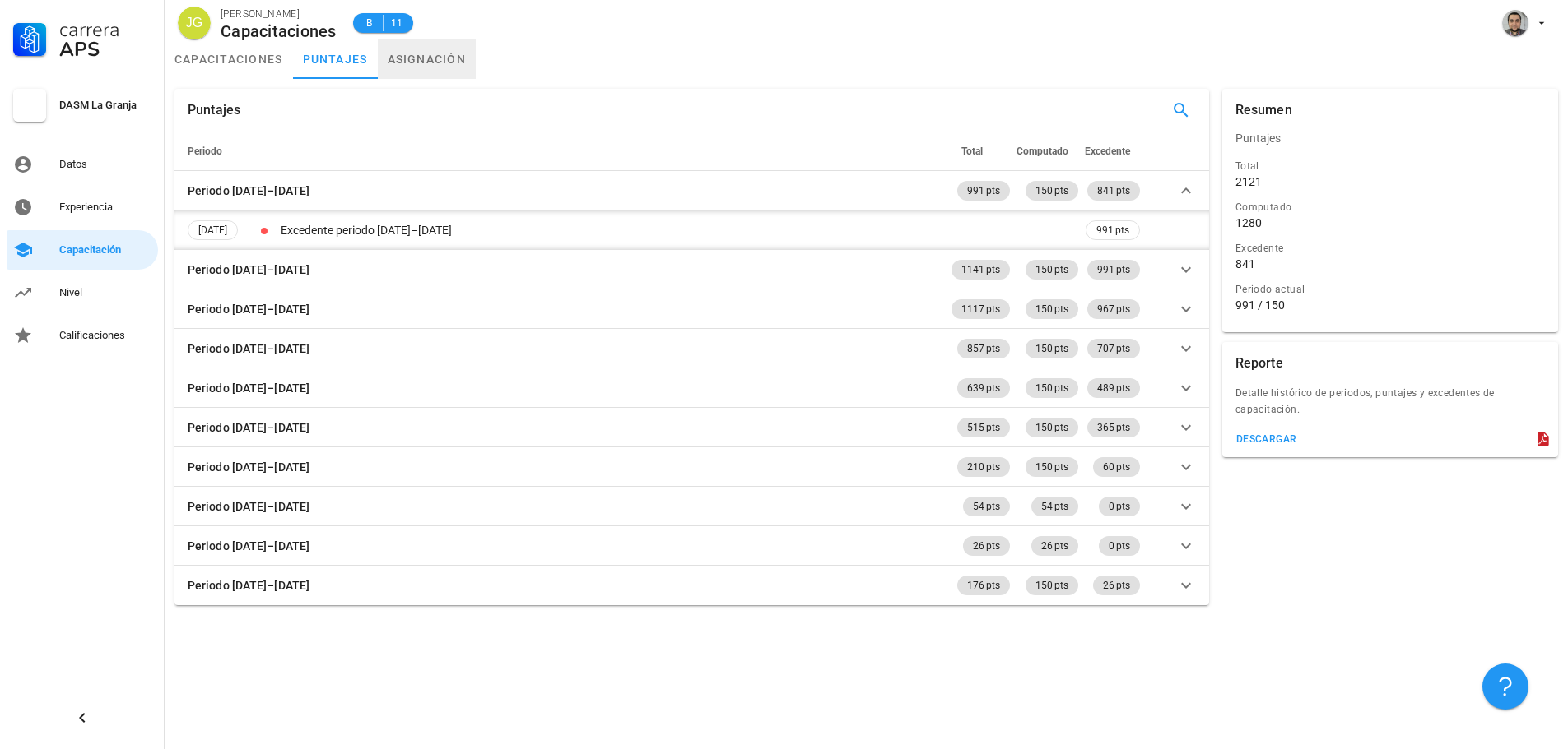
click at [445, 56] on link "asignación" at bounding box center [428, 59] width 99 height 40
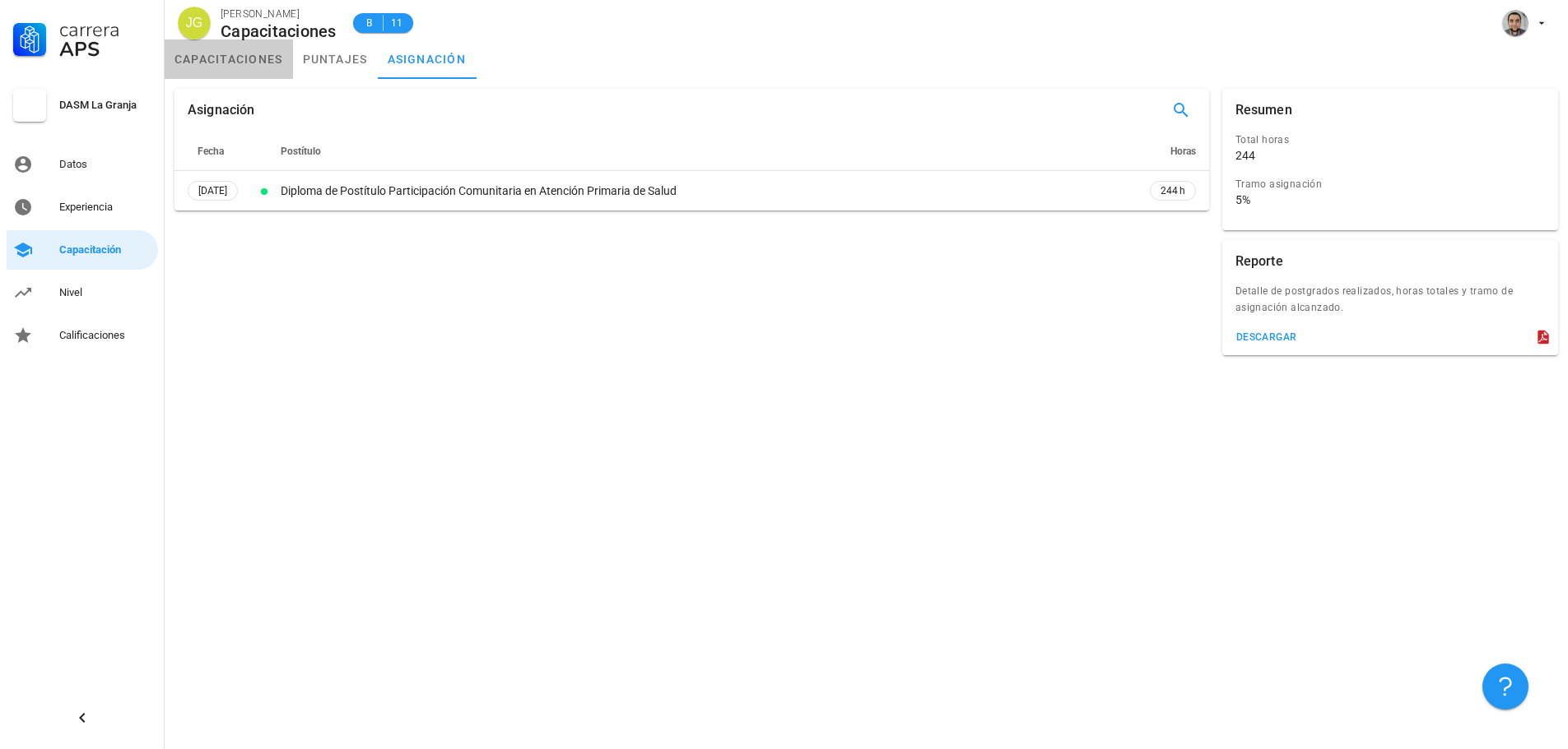
click at [207, 54] on link "capacitaciones" at bounding box center [229, 59] width 129 height 40
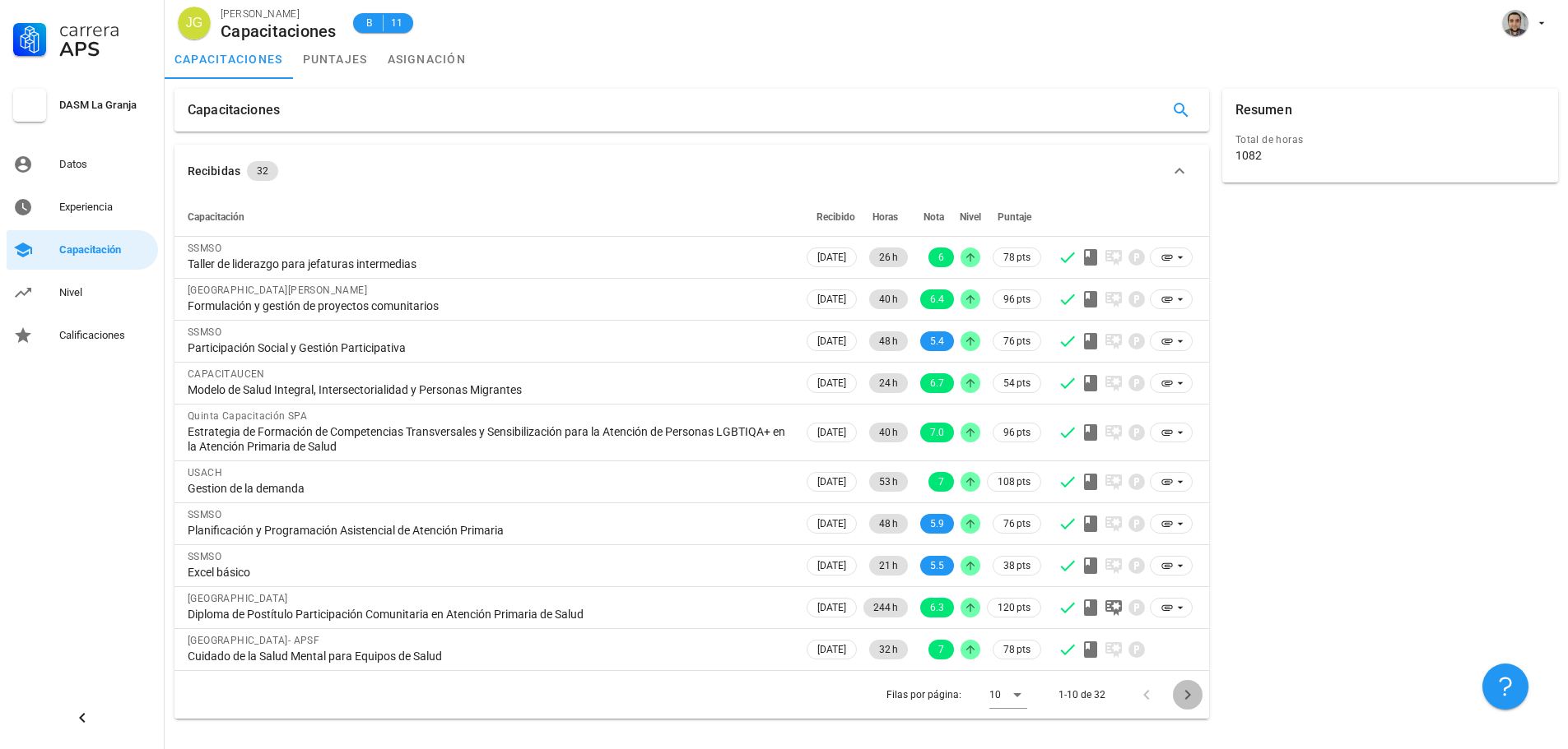
click at [1185, 693] on icon "Página siguiente" at bounding box center [1188, 695] width 20 height 20
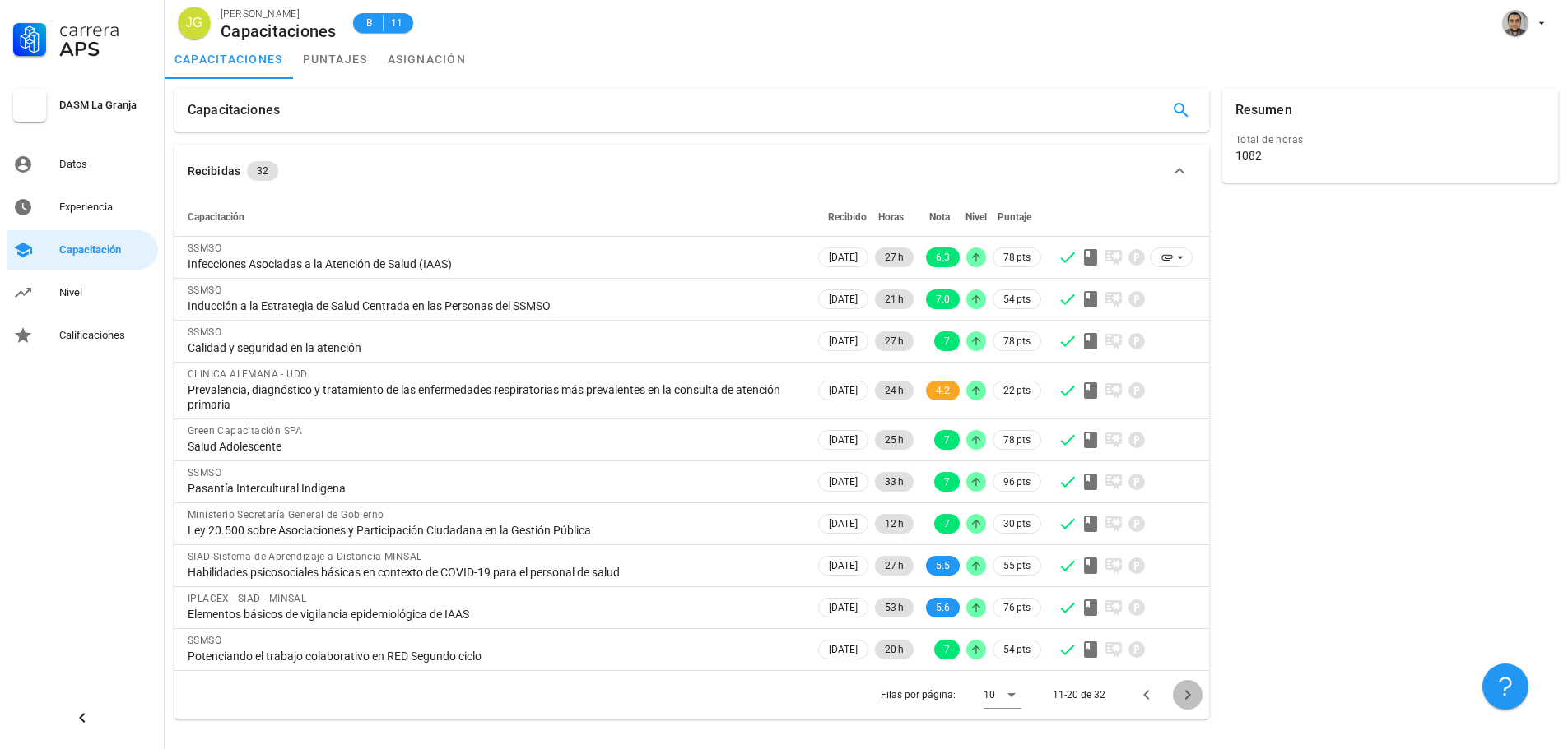
click at [1190, 694] on icon "Página siguiente" at bounding box center [1188, 695] width 20 height 20
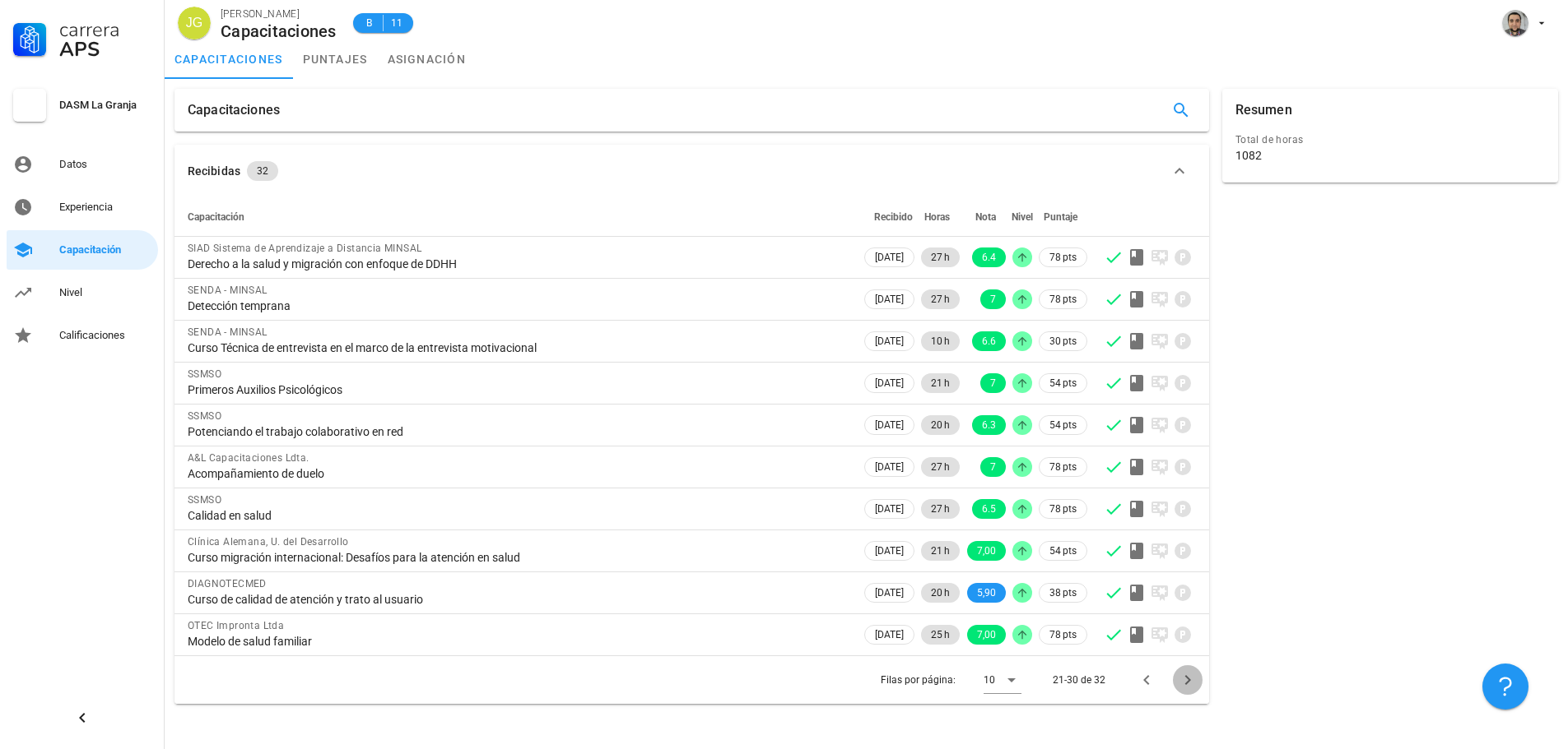
click at [1190, 694] on button "Página siguiente" at bounding box center [1188, 681] width 30 height 30
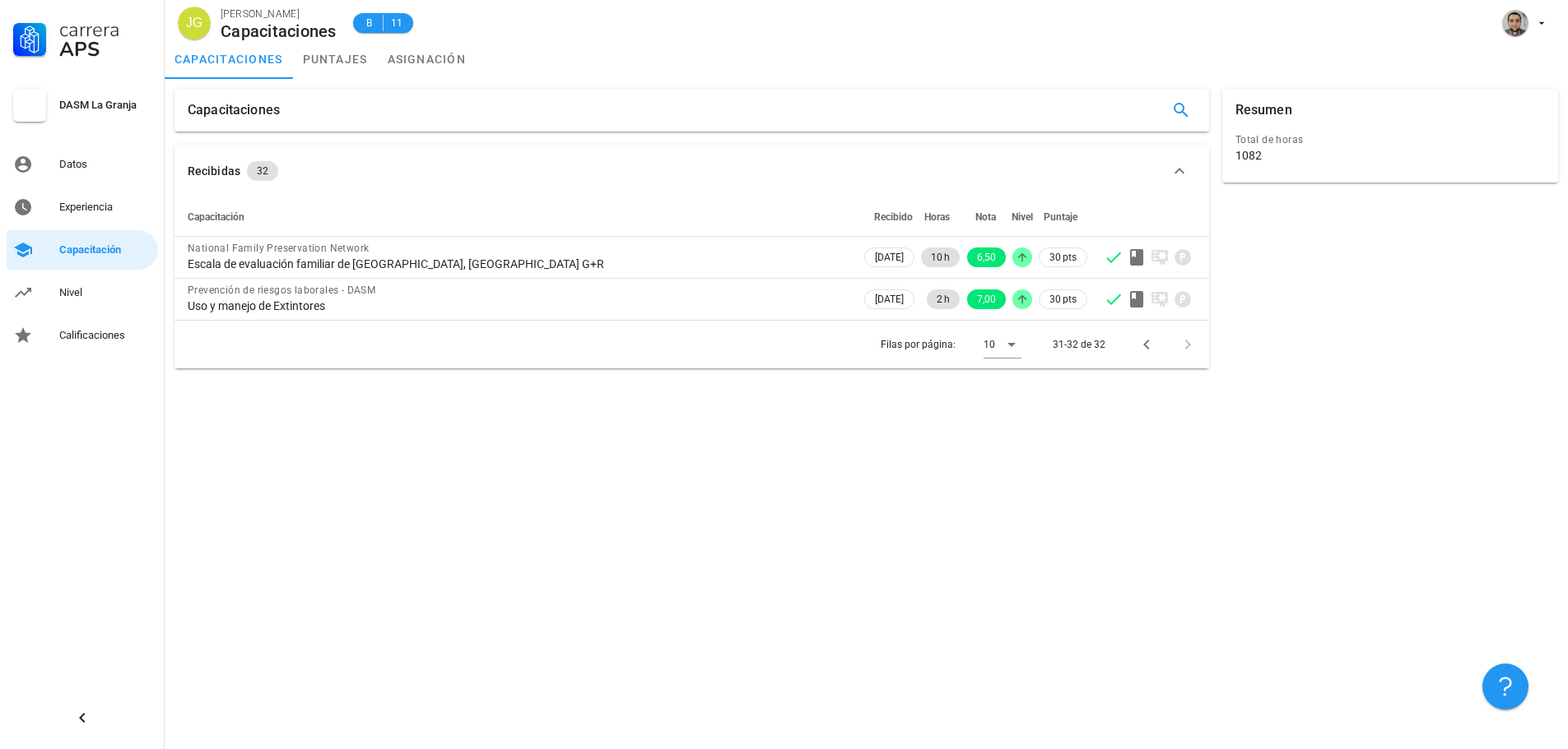
click at [1392, 74] on div "capacitaciones puntajes asignación" at bounding box center [865, 59] width 1403 height 40
click at [1399, 163] on div "Total de horas 1082" at bounding box center [1389, 149] width 316 height 42
click at [311, 58] on link "puntajes" at bounding box center [336, 59] width 85 height 40
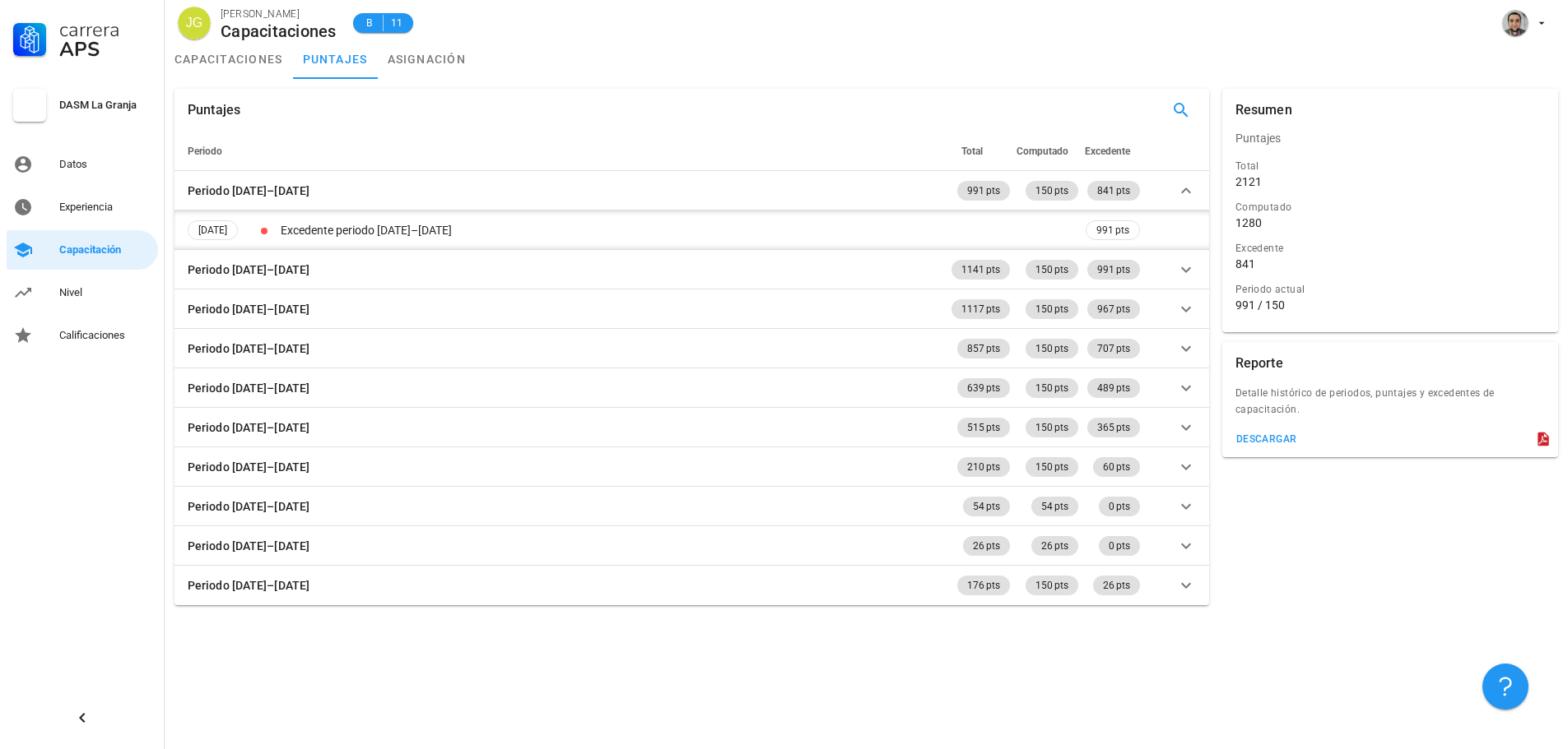
click at [1538, 430] on div "descargar" at bounding box center [1389, 442] width 336 height 30
click at [1541, 439] on icon at bounding box center [1542, 439] width 17 height 17
click at [1255, 437] on div "descargar" at bounding box center [1266, 439] width 61 height 12
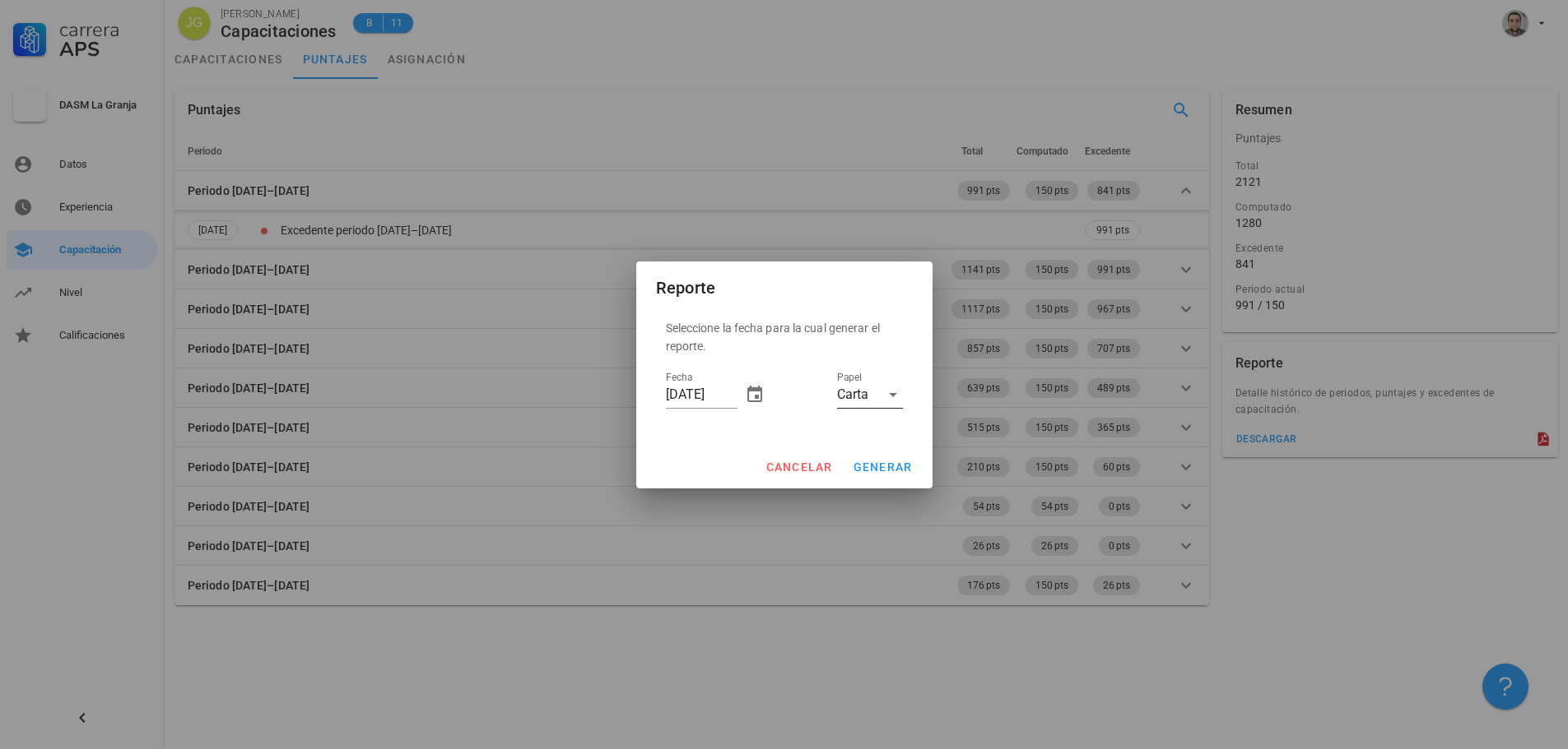
click at [889, 392] on icon at bounding box center [893, 395] width 20 height 20
click at [885, 393] on div "Carta" at bounding box center [870, 408] width 40 height 36
click at [888, 467] on span "generar" at bounding box center [882, 467] width 60 height 13
